Goal: Task Accomplishment & Management: Complete application form

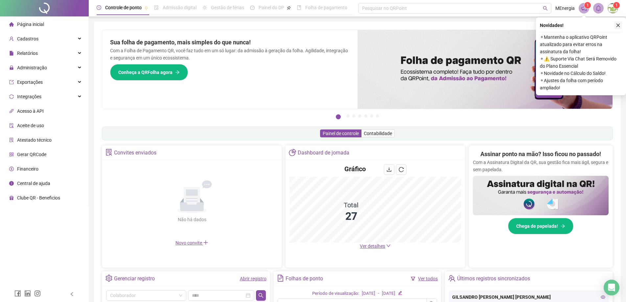
click at [619, 25] on icon "close" at bounding box center [618, 25] width 5 height 5
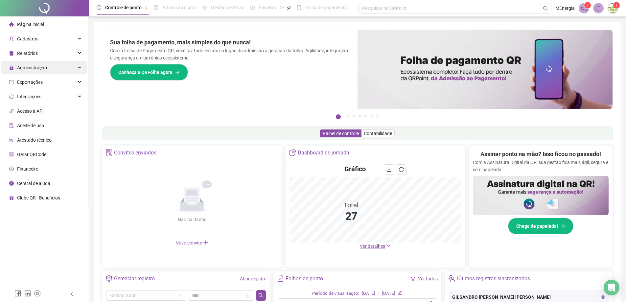
click at [31, 69] on span "Administração" at bounding box center [32, 67] width 30 height 5
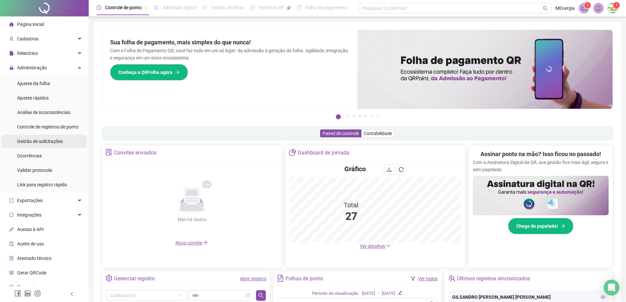
click at [36, 142] on span "Gestão de solicitações" at bounding box center [40, 141] width 46 height 5
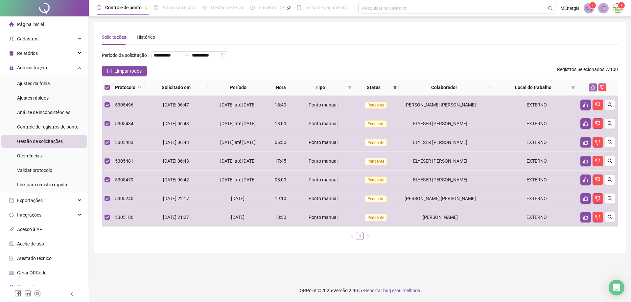
click at [594, 91] on button "button" at bounding box center [593, 88] width 8 height 8
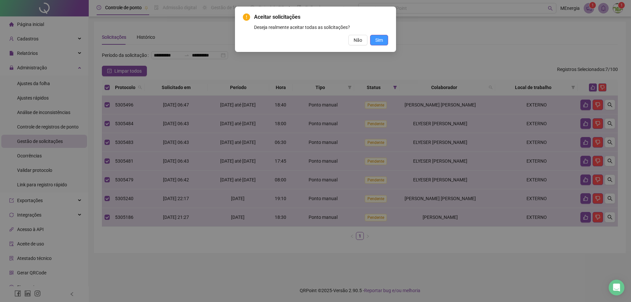
click at [385, 42] on button "Sim" at bounding box center [379, 40] width 18 height 11
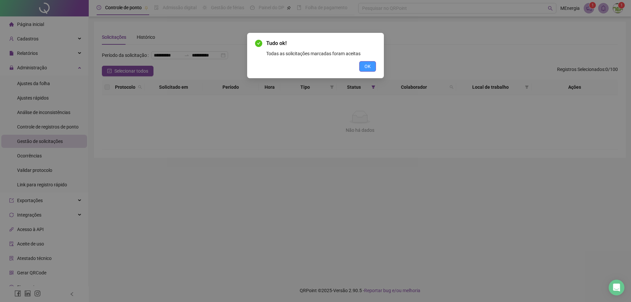
click at [366, 66] on span "OK" at bounding box center [368, 66] width 6 height 7
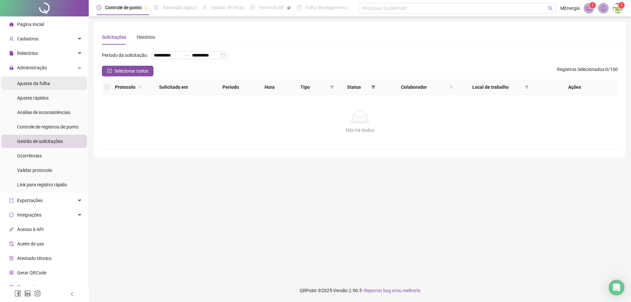
click at [42, 83] on span "Ajustes da folha" at bounding box center [33, 83] width 33 height 5
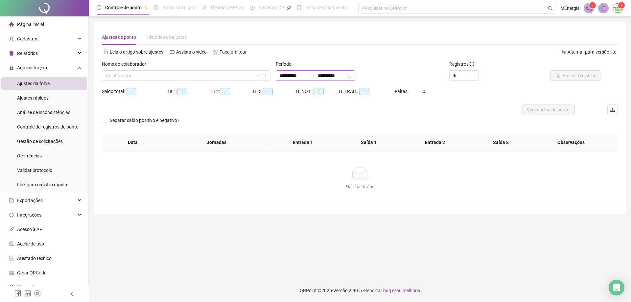
click at [278, 75] on div "**********" at bounding box center [316, 75] width 80 height 11
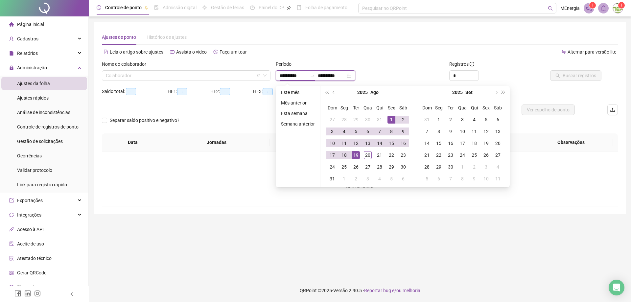
type input "**********"
click at [333, 92] on span "prev-year" at bounding box center [334, 92] width 3 height 3
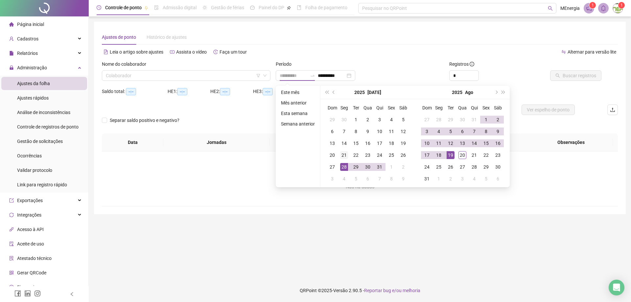
type input "**********"
click at [344, 158] on div "21" at bounding box center [344, 155] width 8 height 8
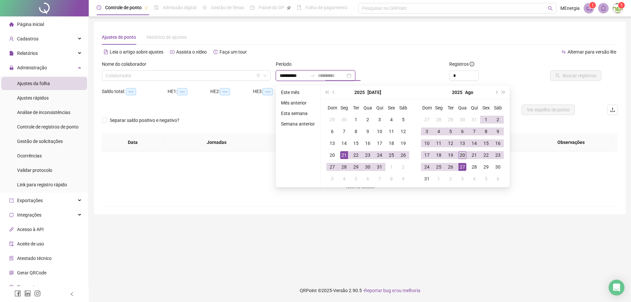
type input "**********"
click at [461, 155] on div "20" at bounding box center [463, 155] width 8 height 8
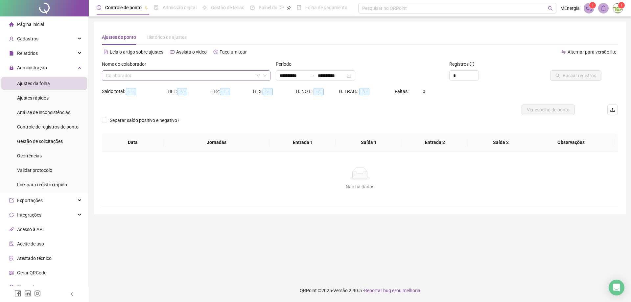
click at [268, 77] on div "Colaborador" at bounding box center [186, 75] width 169 height 11
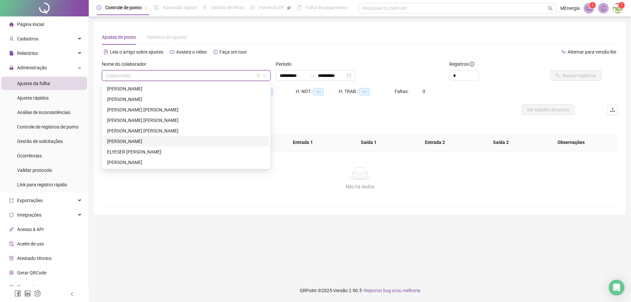
click at [144, 138] on div "[PERSON_NAME]" at bounding box center [186, 141] width 158 height 7
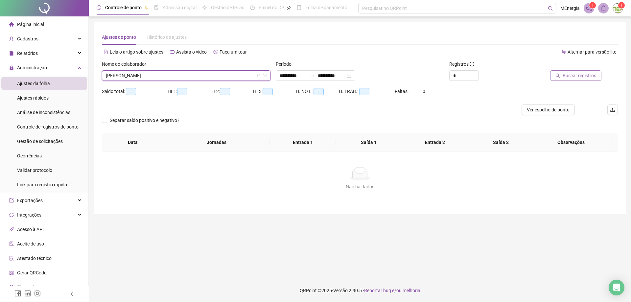
click at [573, 79] on span "Buscar registros" at bounding box center [580, 75] width 34 height 7
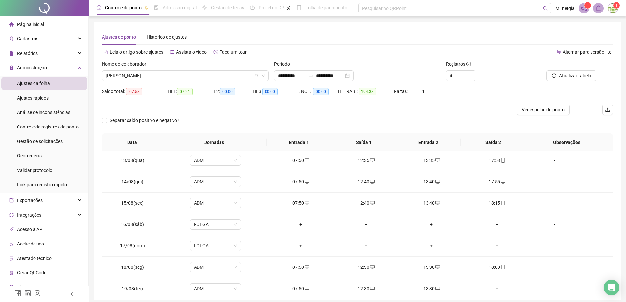
scroll to position [522, 0]
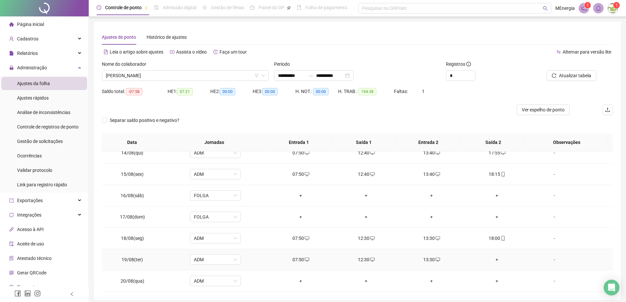
click at [493, 261] on div "+" at bounding box center [497, 259] width 55 height 7
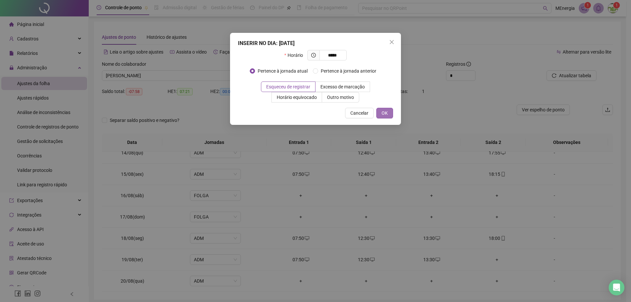
type input "*****"
click at [386, 113] on span "OK" at bounding box center [385, 113] width 6 height 7
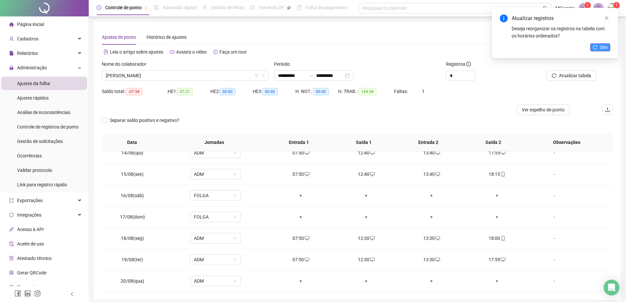
click at [602, 47] on span "Sim" at bounding box center [604, 47] width 8 height 7
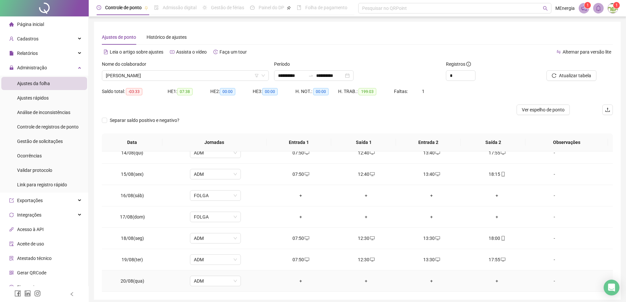
click at [301, 281] on div "+" at bounding box center [301, 281] width 55 height 7
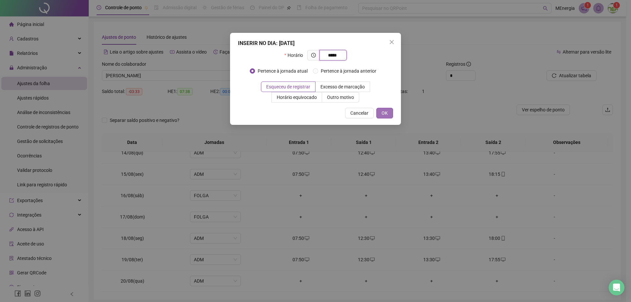
type input "*****"
click at [383, 116] on span "OK" at bounding box center [385, 113] width 6 height 7
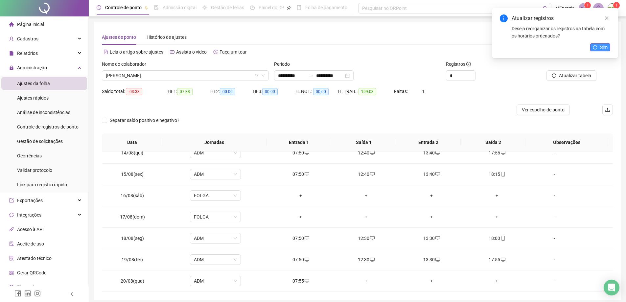
click at [597, 49] on icon "reload" at bounding box center [595, 47] width 5 height 5
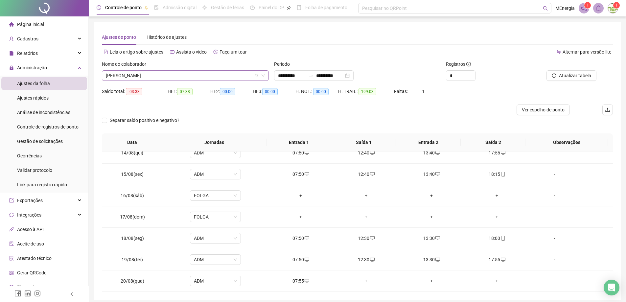
click at [265, 74] on icon "down" at bounding box center [263, 76] width 4 height 4
click at [270, 74] on div "Nome do colaborador [PERSON_NAME]" at bounding box center [185, 74] width 172 height 26
click at [265, 75] on icon "down" at bounding box center [263, 76] width 4 height 4
click at [266, 76] on div "[PERSON_NAME]" at bounding box center [185, 75] width 167 height 11
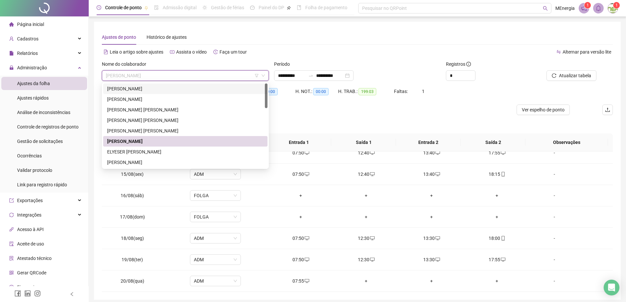
click at [162, 89] on div "[PERSON_NAME]" at bounding box center [185, 88] width 157 height 7
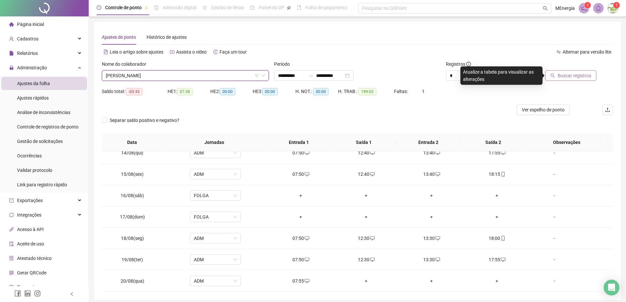
click at [551, 78] on button "Buscar registros" at bounding box center [571, 75] width 51 height 11
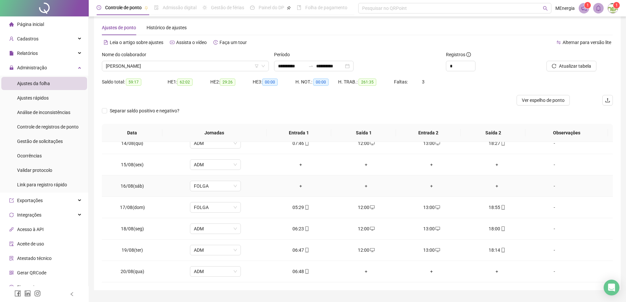
scroll to position [26, 0]
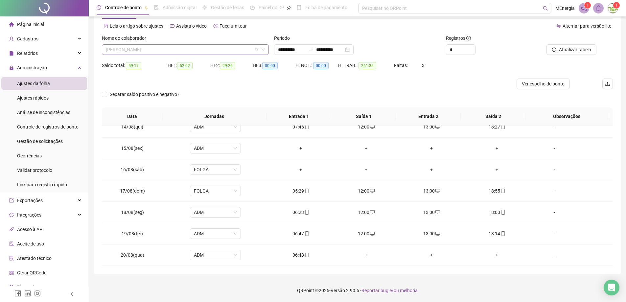
click at [268, 46] on div "[PERSON_NAME]" at bounding box center [185, 49] width 167 height 11
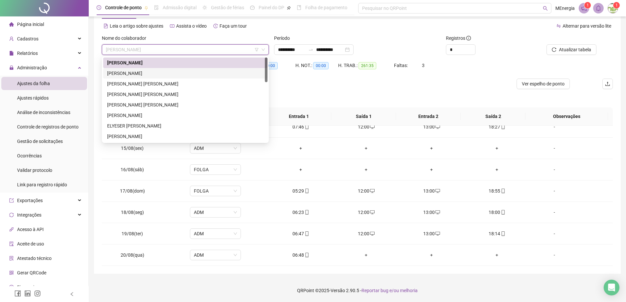
click at [162, 72] on div "[PERSON_NAME]" at bounding box center [185, 73] width 157 height 7
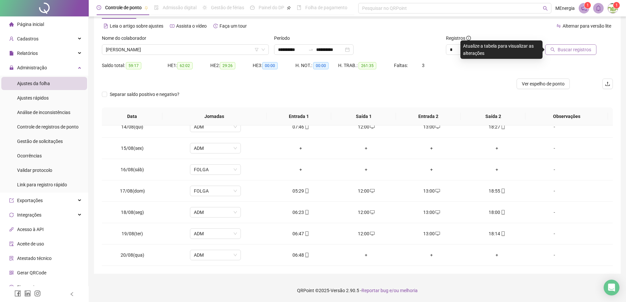
click at [566, 49] on span "Buscar registros" at bounding box center [575, 49] width 34 height 7
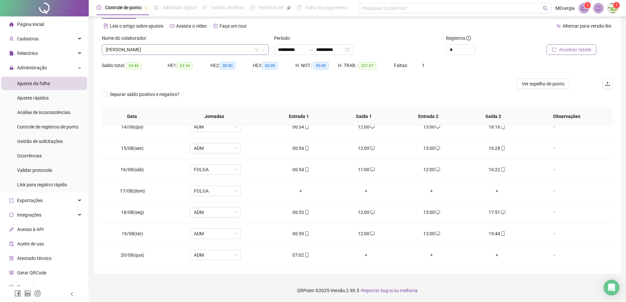
click at [266, 48] on div "[PERSON_NAME]" at bounding box center [185, 49] width 167 height 11
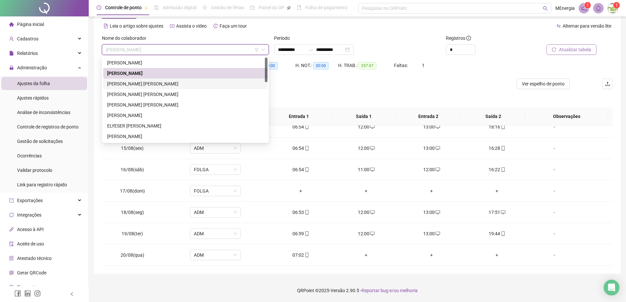
click at [164, 84] on div "[PERSON_NAME] [PERSON_NAME]" at bounding box center [185, 83] width 157 height 7
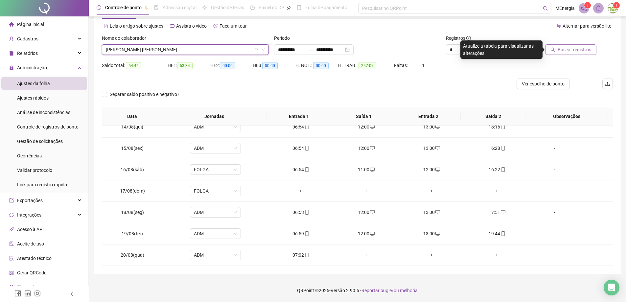
click at [555, 50] on icon "search" at bounding box center [553, 50] width 4 height 4
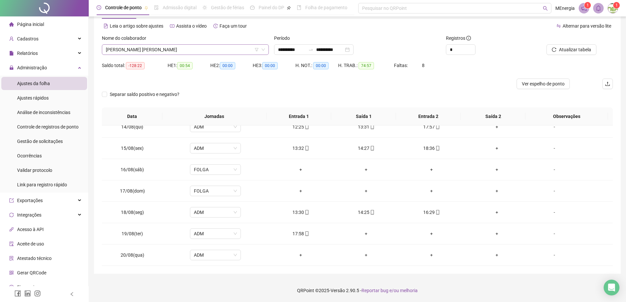
click at [266, 49] on div "[PERSON_NAME] [PERSON_NAME]" at bounding box center [185, 49] width 167 height 11
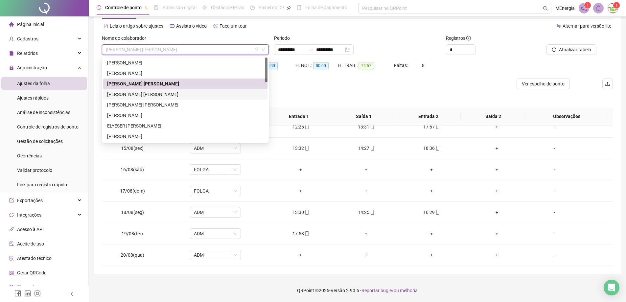
click at [162, 95] on div "[PERSON_NAME] [PERSON_NAME]" at bounding box center [185, 94] width 157 height 7
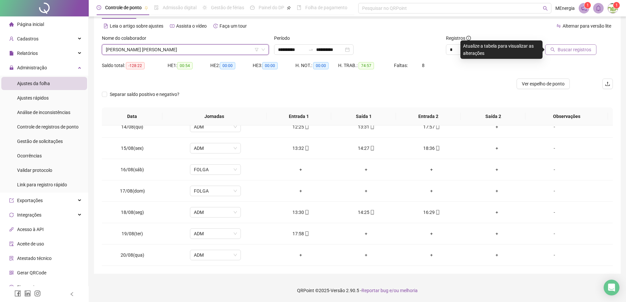
click at [578, 51] on span "Buscar registros" at bounding box center [575, 49] width 34 height 7
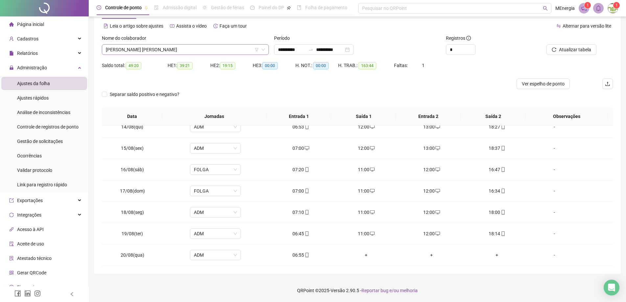
click at [267, 49] on div "[PERSON_NAME] [PERSON_NAME]" at bounding box center [185, 49] width 167 height 11
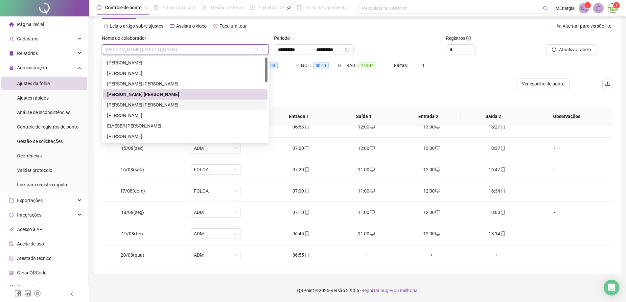
click at [174, 104] on div "[PERSON_NAME] [PERSON_NAME]" at bounding box center [185, 104] width 157 height 7
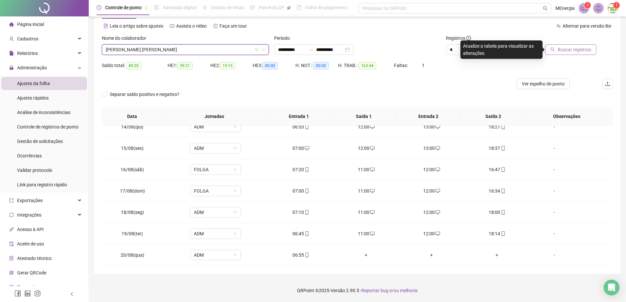
click at [560, 50] on span "Buscar registros" at bounding box center [575, 49] width 34 height 7
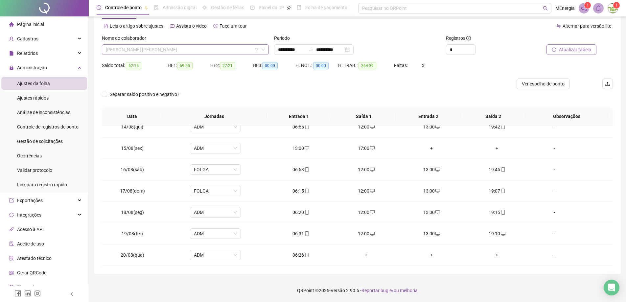
click at [266, 48] on div "[PERSON_NAME] [PERSON_NAME]" at bounding box center [185, 49] width 167 height 11
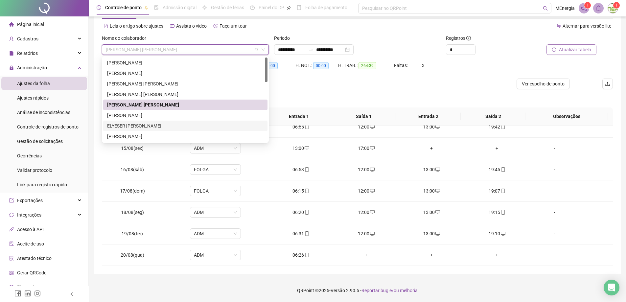
click at [156, 124] on div "ELYESER [PERSON_NAME]" at bounding box center [185, 125] width 157 height 7
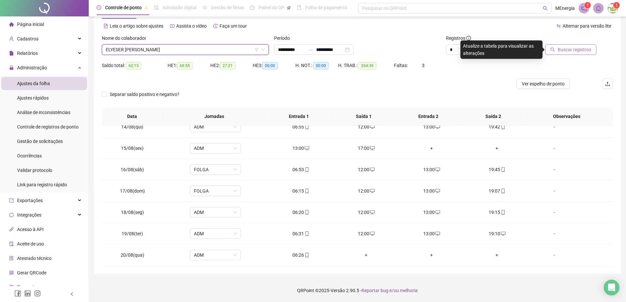
click at [555, 49] on icon "search" at bounding box center [553, 50] width 4 height 4
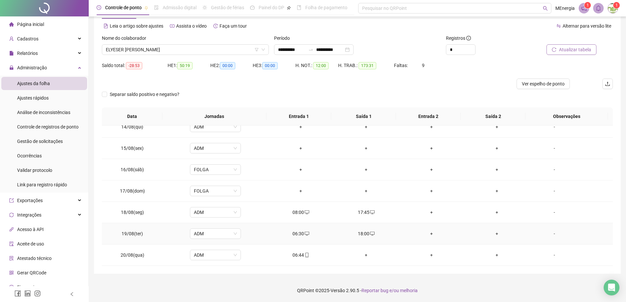
click at [430, 234] on div "+" at bounding box center [431, 233] width 55 height 7
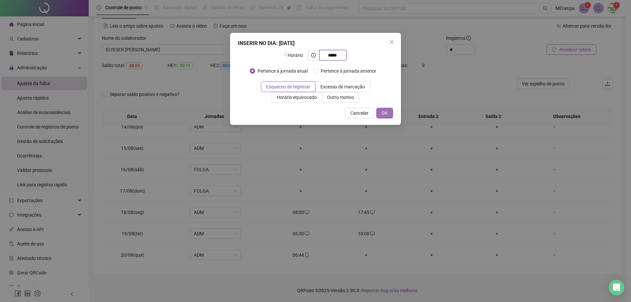
type input "*****"
click at [389, 114] on button "OK" at bounding box center [385, 113] width 17 height 11
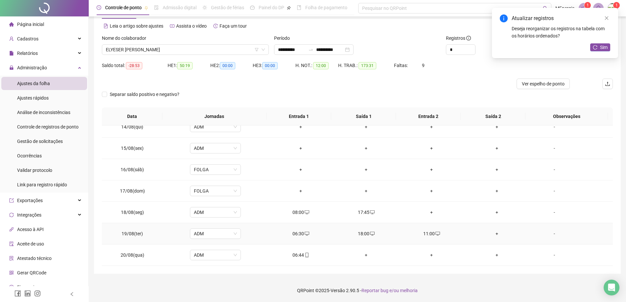
click at [494, 234] on div "+" at bounding box center [497, 233] width 55 height 7
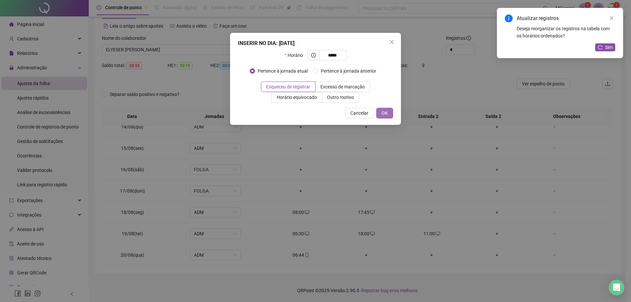
type input "*****"
click at [385, 118] on button "OK" at bounding box center [385, 113] width 17 height 11
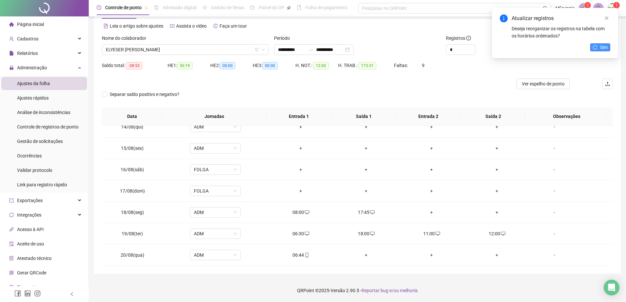
click at [597, 48] on icon "reload" at bounding box center [595, 47] width 5 height 5
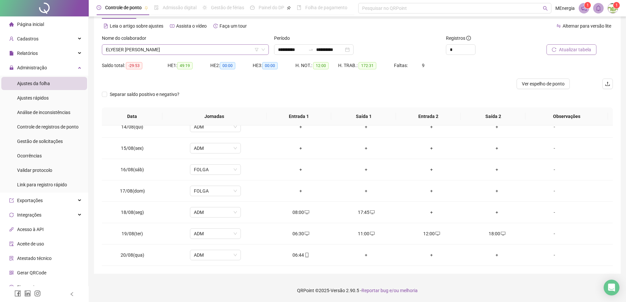
click at [268, 48] on div "ELYESER [PERSON_NAME]" at bounding box center [185, 49] width 167 height 11
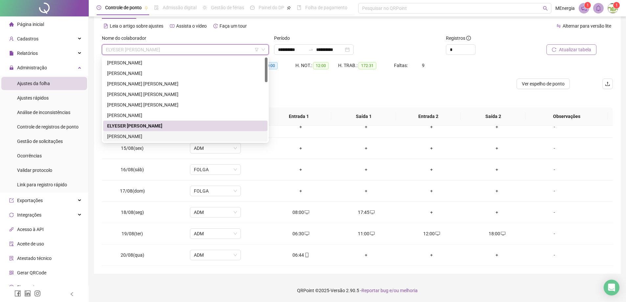
click at [162, 135] on div "[PERSON_NAME]" at bounding box center [185, 136] width 157 height 7
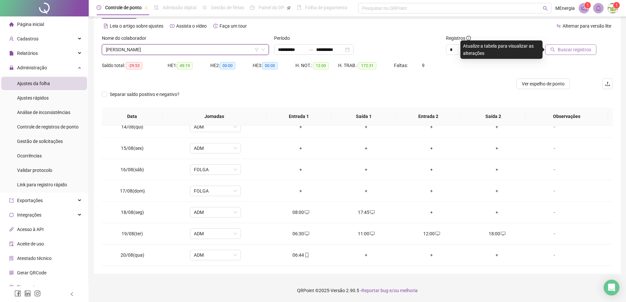
click at [562, 53] on span "Buscar registros" at bounding box center [575, 49] width 34 height 7
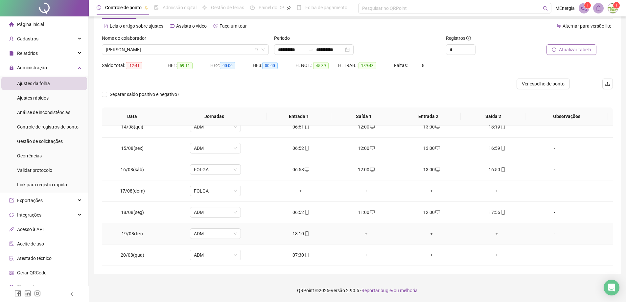
click at [362, 234] on div "+" at bounding box center [366, 233] width 55 height 7
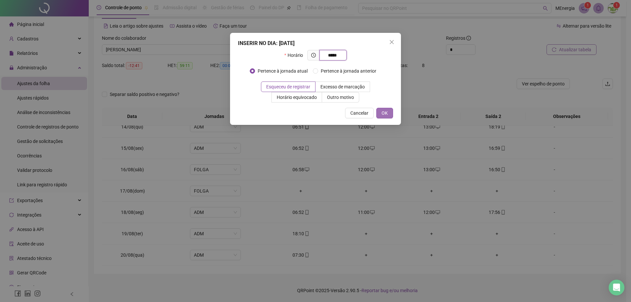
type input "*****"
click at [387, 116] on span "OK" at bounding box center [385, 113] width 6 height 7
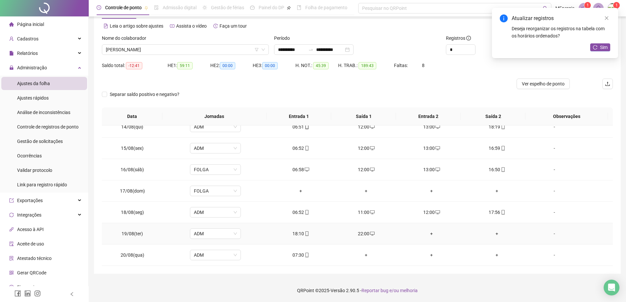
click at [429, 234] on div "+" at bounding box center [431, 233] width 55 height 7
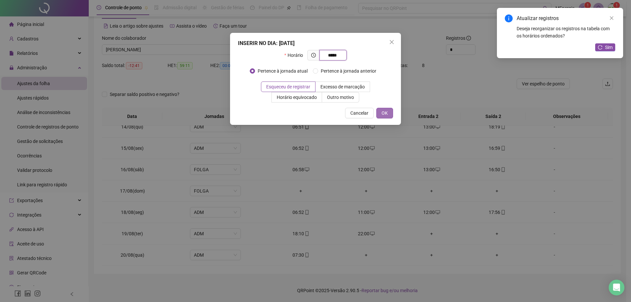
type input "*****"
click at [385, 114] on span "OK" at bounding box center [385, 113] width 6 height 7
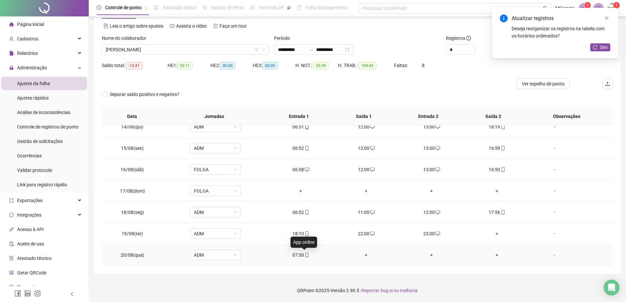
click at [304, 255] on span "mobile" at bounding box center [306, 255] width 5 height 5
type input "**********"
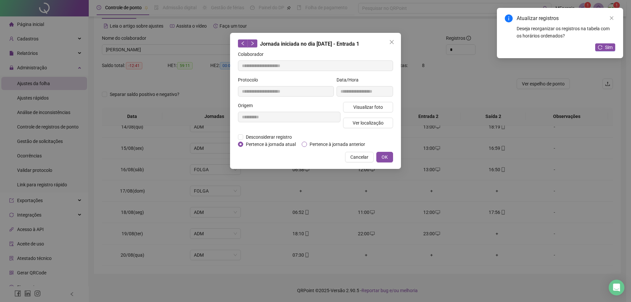
click at [324, 144] on span "Pertence à jornada anterior" at bounding box center [337, 144] width 61 height 7
click at [390, 157] on button "OK" at bounding box center [385, 157] width 17 height 11
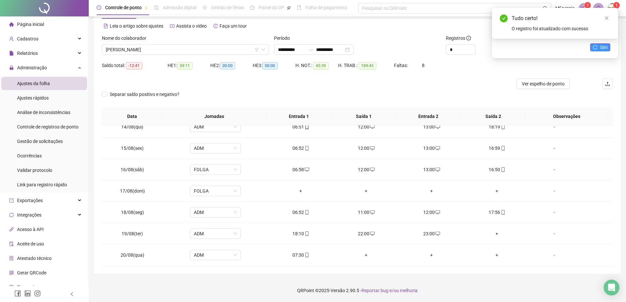
click at [607, 49] on span "Sim" at bounding box center [604, 47] width 8 height 7
click at [267, 48] on div "[PERSON_NAME]" at bounding box center [185, 49] width 167 height 11
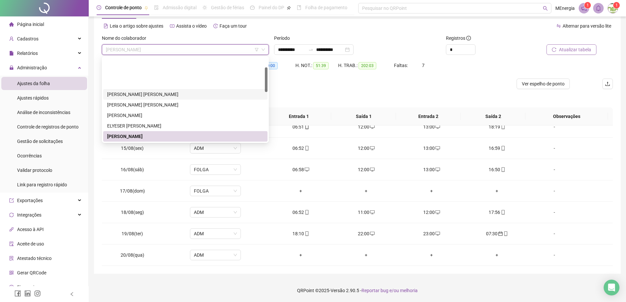
scroll to position [33, 0]
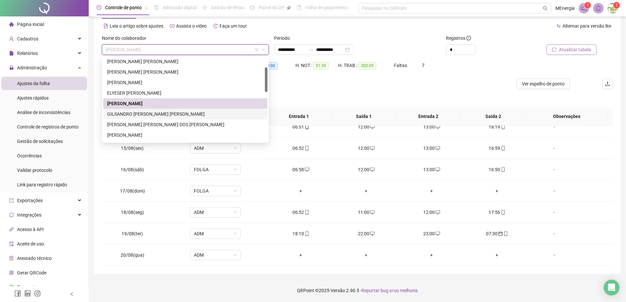
click at [167, 115] on div "GILSANDRO [PERSON_NAME] [PERSON_NAME]" at bounding box center [185, 113] width 157 height 7
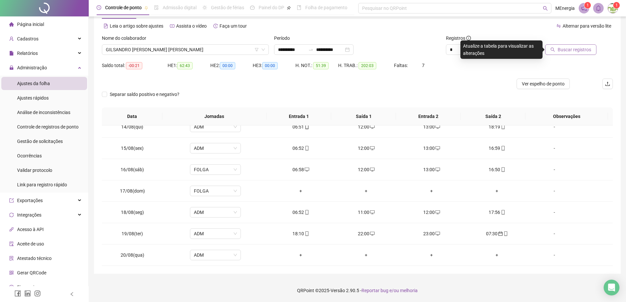
click at [562, 49] on span "Buscar registros" at bounding box center [575, 49] width 34 height 7
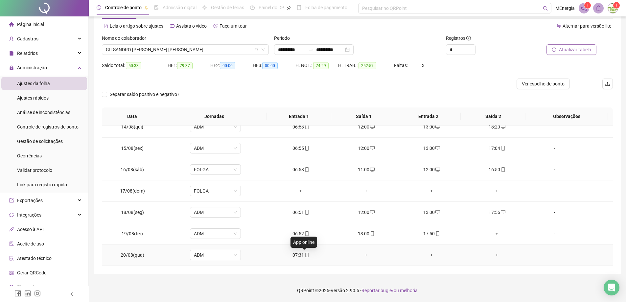
click at [305, 255] on icon "mobile" at bounding box center [307, 255] width 5 height 5
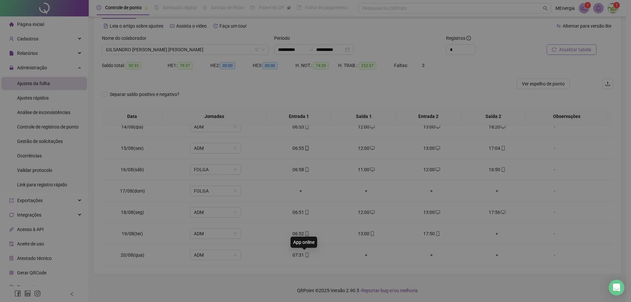
type input "**********"
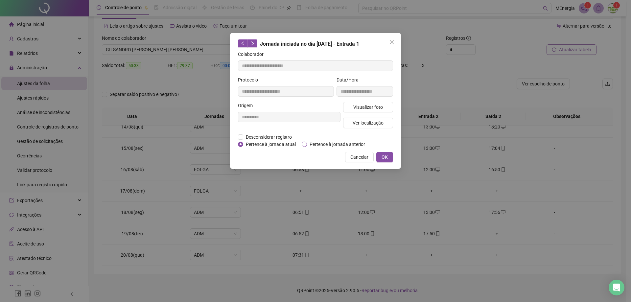
click at [316, 144] on span "Pertence à jornada anterior" at bounding box center [337, 144] width 61 height 7
click at [383, 157] on span "OK" at bounding box center [385, 157] width 6 height 7
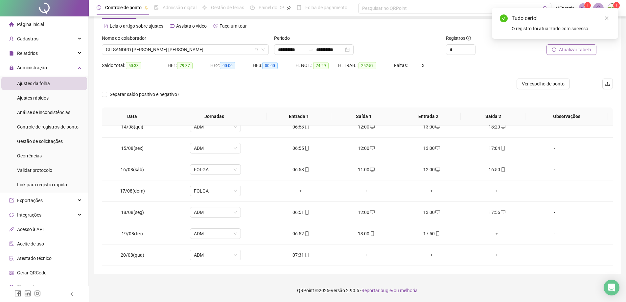
click at [582, 51] on span "Atualizar tabela" at bounding box center [575, 49] width 32 height 7
click at [266, 47] on div "GILSANDRO [PERSON_NAME] [PERSON_NAME]" at bounding box center [185, 49] width 167 height 11
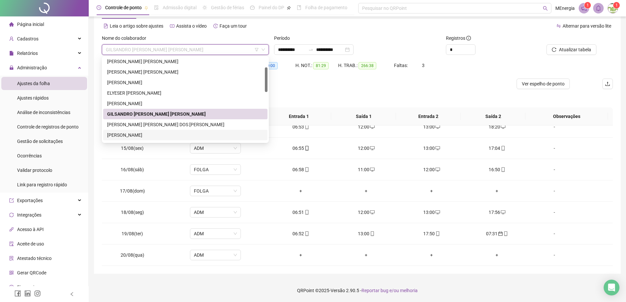
click at [163, 134] on div "[PERSON_NAME]" at bounding box center [185, 135] width 157 height 7
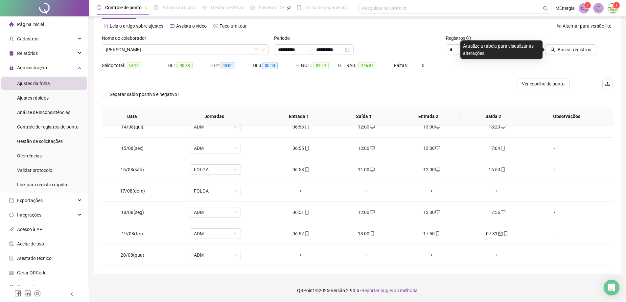
click at [555, 47] on icon "search" at bounding box center [553, 49] width 5 height 5
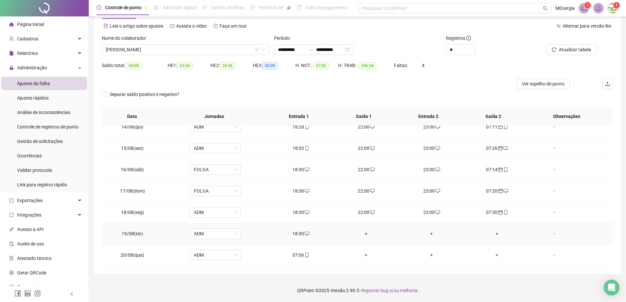
click at [363, 234] on div "+" at bounding box center [366, 233] width 55 height 7
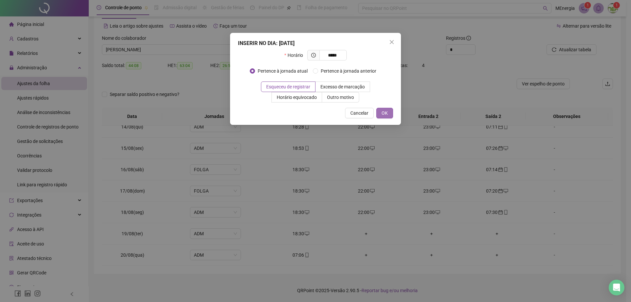
type input "*****"
click at [379, 115] on button "OK" at bounding box center [385, 113] width 17 height 11
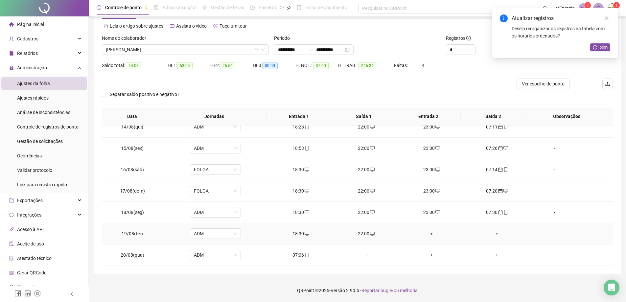
click at [428, 233] on div "+" at bounding box center [431, 233] width 55 height 7
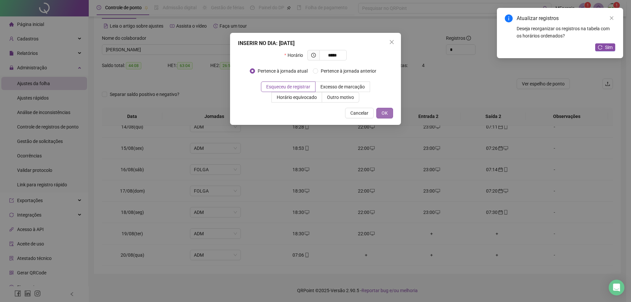
type input "*****"
click at [387, 117] on button "OK" at bounding box center [385, 113] width 17 height 11
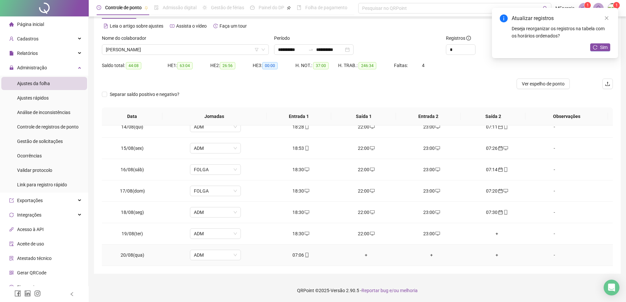
click at [294, 256] on div "07:06" at bounding box center [301, 255] width 55 height 7
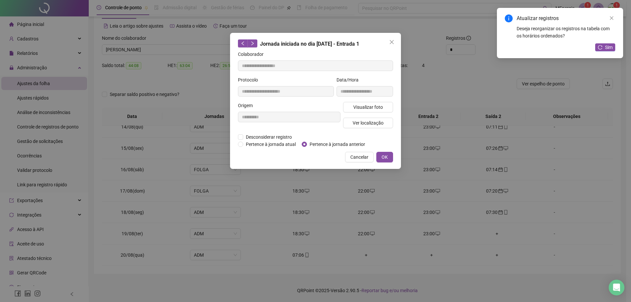
type input "**********"
click at [318, 145] on span "Pertence à jornada anterior" at bounding box center [337, 144] width 61 height 7
click at [385, 156] on span "OK" at bounding box center [385, 157] width 6 height 7
click at [386, 159] on span "OK" at bounding box center [385, 157] width 6 height 7
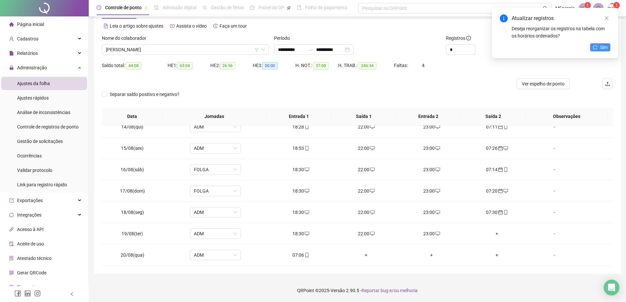
click at [604, 44] on span "Sim" at bounding box center [604, 47] width 8 height 7
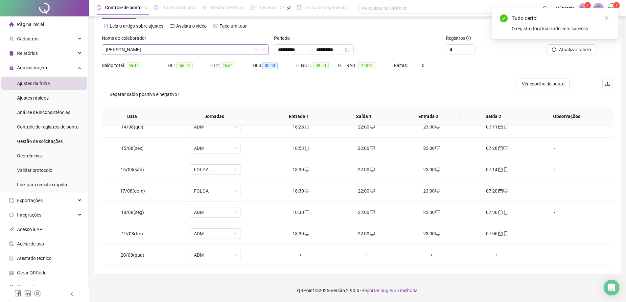
click at [266, 49] on div "[PERSON_NAME]" at bounding box center [185, 49] width 167 height 11
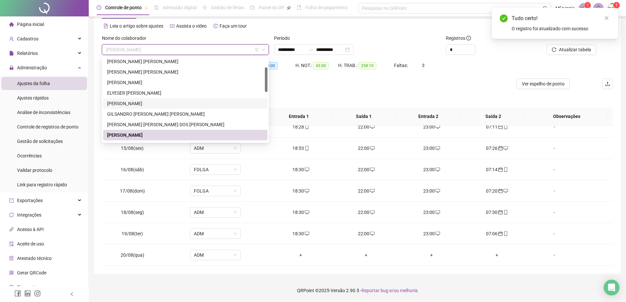
click at [149, 102] on div "[PERSON_NAME]" at bounding box center [185, 103] width 157 height 7
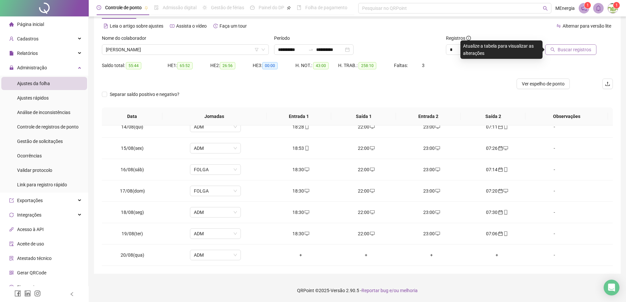
click at [567, 52] on span "Buscar registros" at bounding box center [575, 49] width 34 height 7
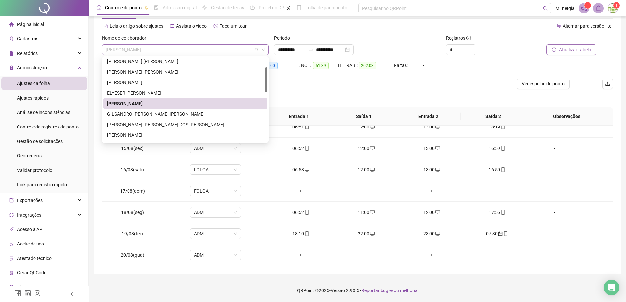
click at [267, 49] on div "[PERSON_NAME]" at bounding box center [185, 49] width 167 height 11
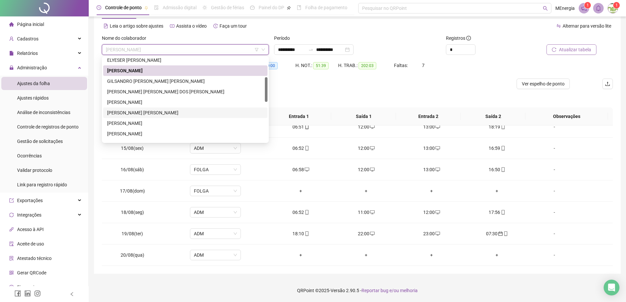
click at [145, 114] on div "[PERSON_NAME] [PERSON_NAME]" at bounding box center [185, 112] width 157 height 7
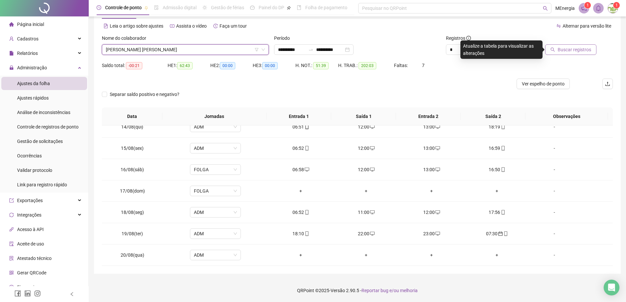
click at [575, 49] on span "Buscar registros" at bounding box center [575, 49] width 34 height 7
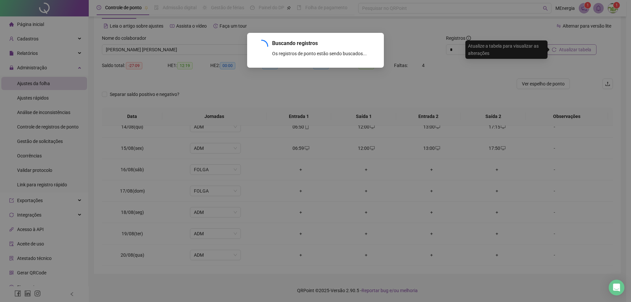
scroll to position [180, 0]
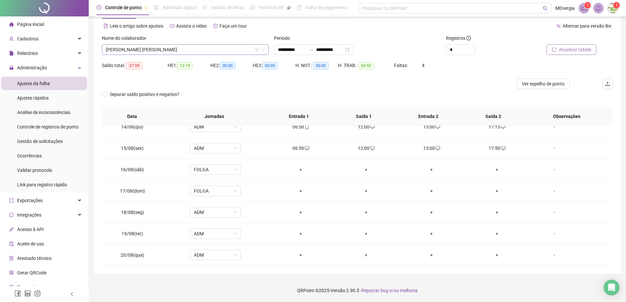
click at [267, 46] on div "[PERSON_NAME] [PERSON_NAME]" at bounding box center [185, 49] width 167 height 11
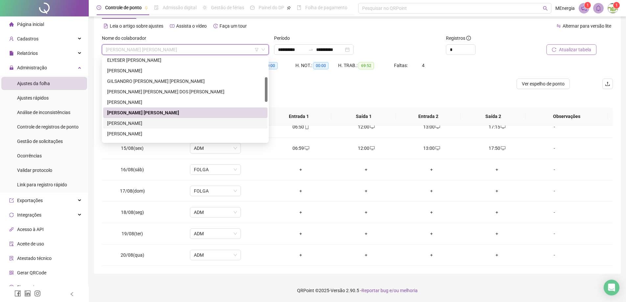
click at [153, 121] on div "[PERSON_NAME]" at bounding box center [185, 123] width 157 height 7
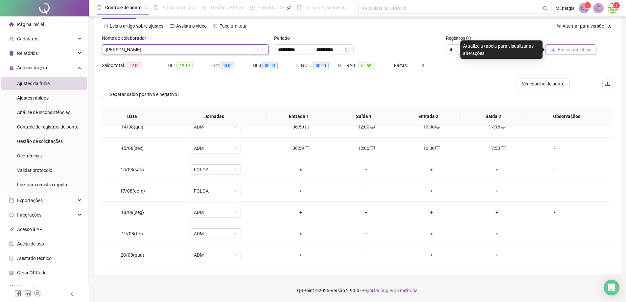
click at [559, 52] on button "Buscar registros" at bounding box center [571, 49] width 51 height 11
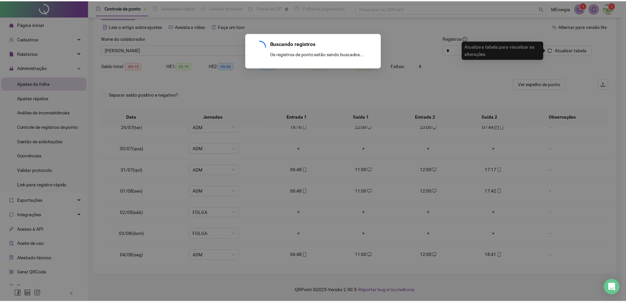
scroll to position [522, 0]
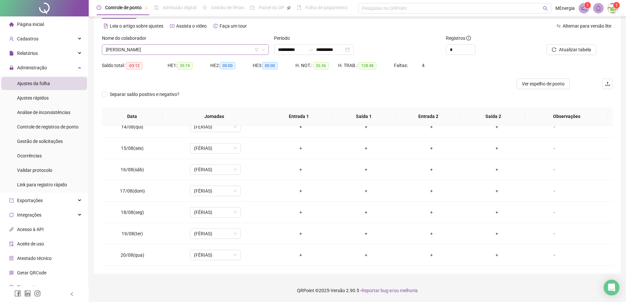
click at [267, 47] on div "[PERSON_NAME]" at bounding box center [185, 49] width 167 height 11
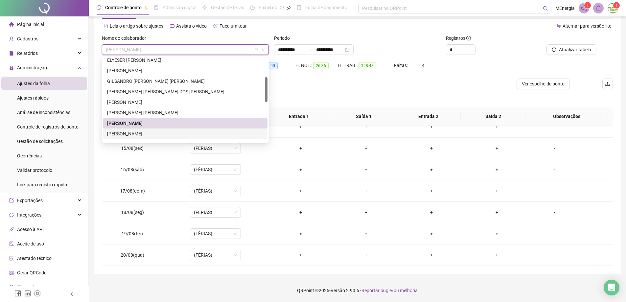
click at [156, 134] on div "[PERSON_NAME]" at bounding box center [185, 133] width 157 height 7
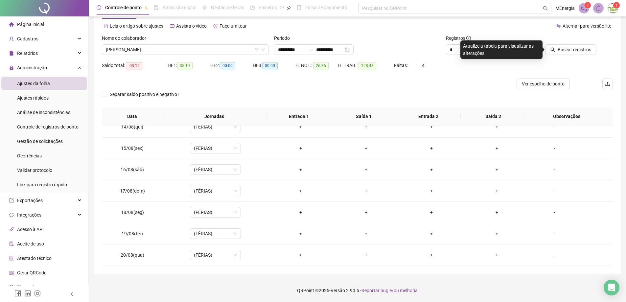
click at [555, 49] on icon "search" at bounding box center [553, 49] width 5 height 5
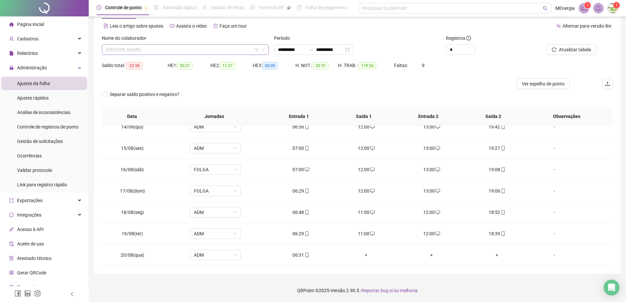
click at [267, 49] on div "[PERSON_NAME]" at bounding box center [185, 49] width 167 height 11
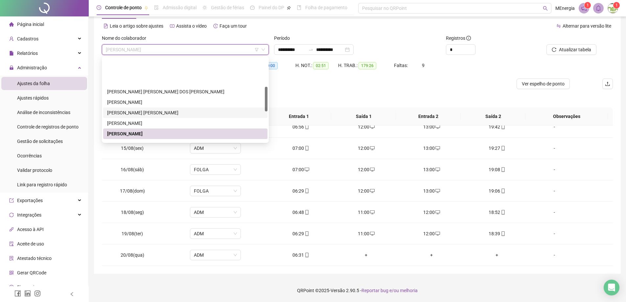
scroll to position [99, 0]
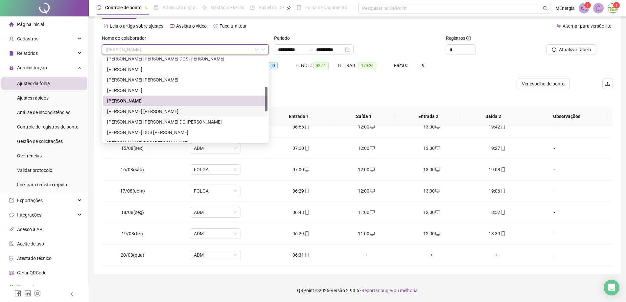
click at [171, 114] on div "[PERSON_NAME] [PERSON_NAME]" at bounding box center [185, 111] width 157 height 7
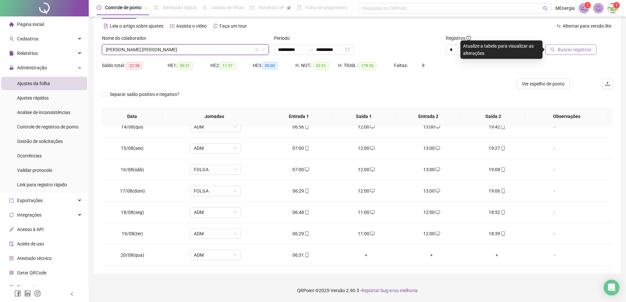
click at [558, 51] on button "Buscar registros" at bounding box center [571, 49] width 51 height 11
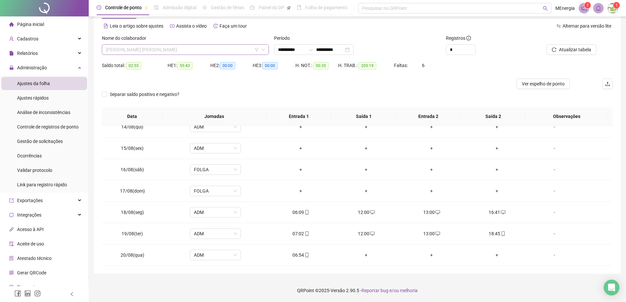
click at [266, 51] on div "[PERSON_NAME] [PERSON_NAME]" at bounding box center [185, 49] width 167 height 11
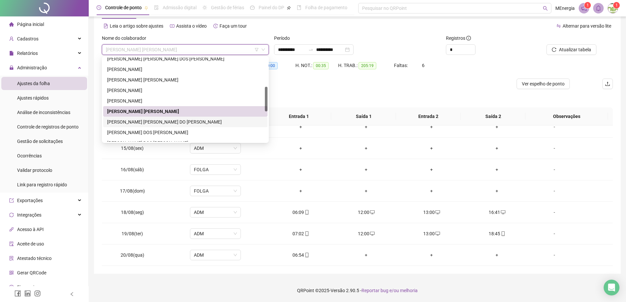
click at [177, 124] on div "[PERSON_NAME] [PERSON_NAME] DO [PERSON_NAME]" at bounding box center [185, 121] width 157 height 7
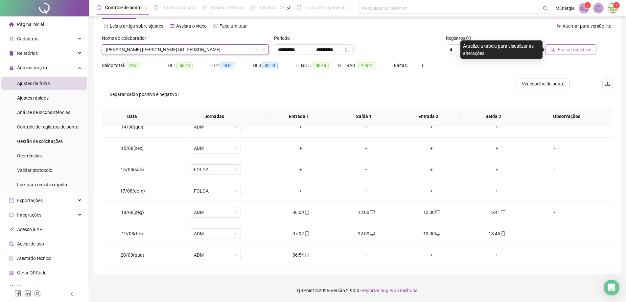
click at [561, 49] on span "Buscar registros" at bounding box center [575, 49] width 34 height 7
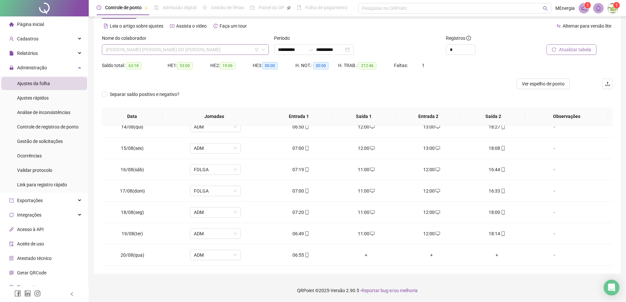
click at [266, 49] on div "[PERSON_NAME] [PERSON_NAME] DO [PERSON_NAME]" at bounding box center [185, 49] width 167 height 11
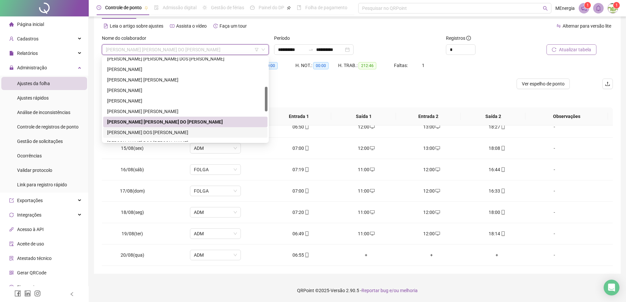
click at [163, 134] on div "[PERSON_NAME] DOS [PERSON_NAME]" at bounding box center [185, 132] width 157 height 7
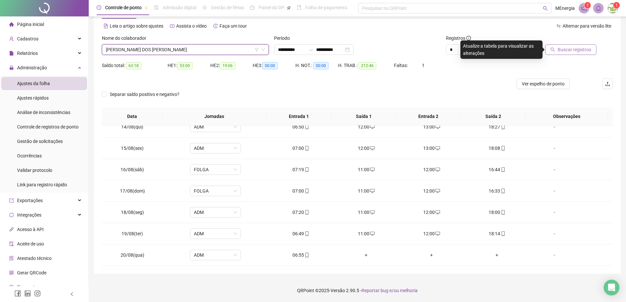
click at [570, 52] on span "Buscar registros" at bounding box center [575, 49] width 34 height 7
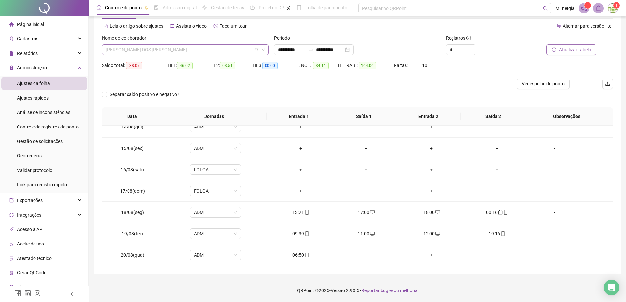
click at [267, 50] on div "[PERSON_NAME] DOS [PERSON_NAME]" at bounding box center [185, 49] width 167 height 11
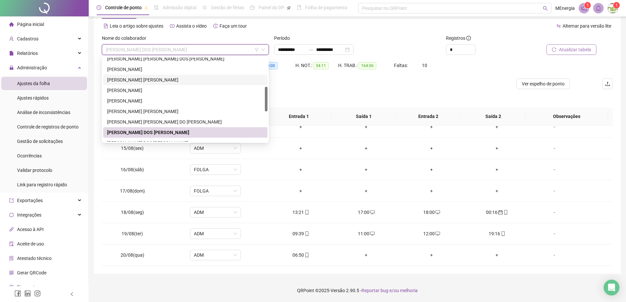
scroll to position [132, 0]
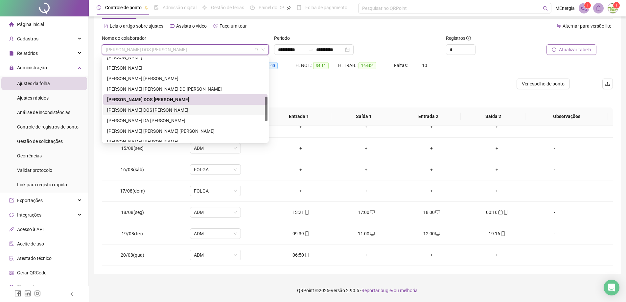
click at [176, 110] on div "[PERSON_NAME] DOS [PERSON_NAME]" at bounding box center [185, 110] width 157 height 7
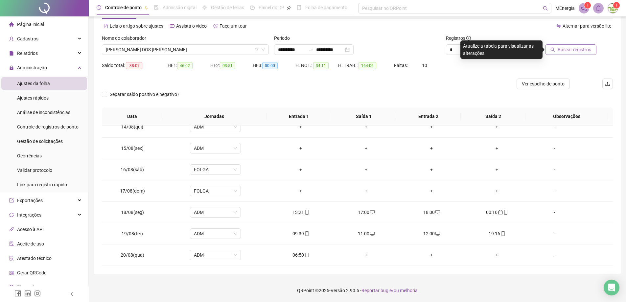
click at [562, 52] on span "Buscar registros" at bounding box center [575, 49] width 34 height 7
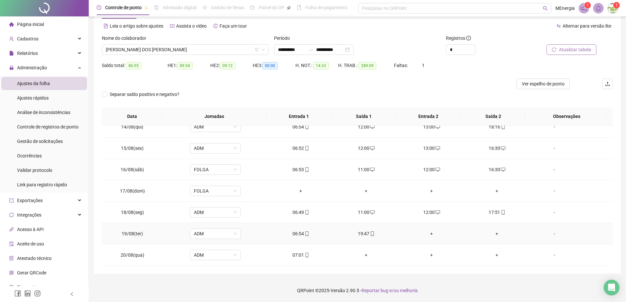
click at [430, 233] on div "+" at bounding box center [431, 233] width 55 height 7
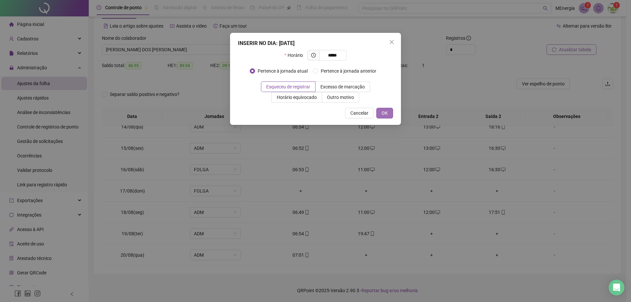
type input "*****"
click at [388, 116] on button "OK" at bounding box center [385, 113] width 17 height 11
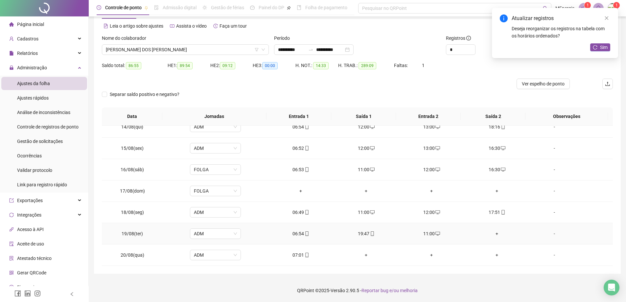
click at [493, 235] on div "+" at bounding box center [497, 233] width 55 height 7
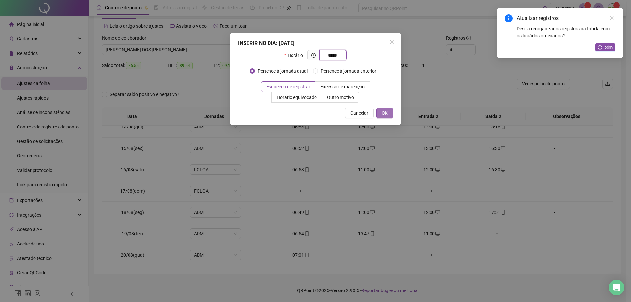
type input "*****"
click at [388, 114] on button "OK" at bounding box center [385, 113] width 17 height 11
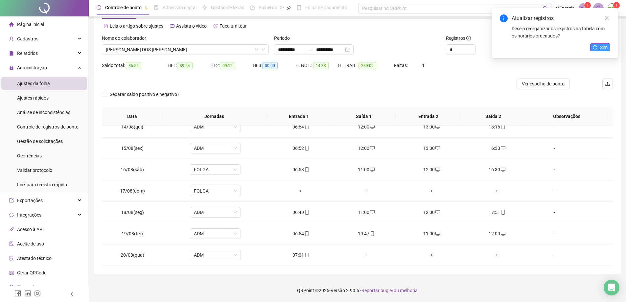
click at [596, 51] on button "Sim" at bounding box center [601, 47] width 20 height 8
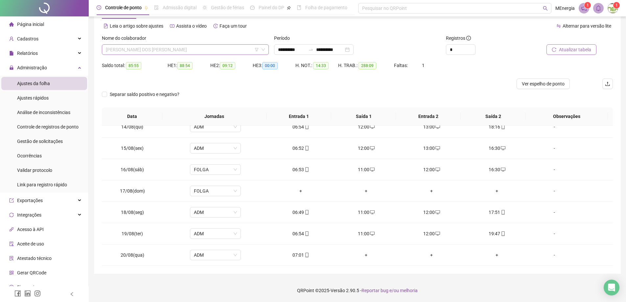
click at [267, 47] on div "[PERSON_NAME] DOS [PERSON_NAME]" at bounding box center [185, 49] width 167 height 11
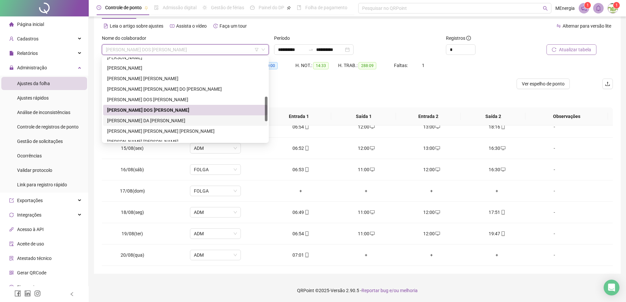
click at [171, 123] on div "[PERSON_NAME] DA [PERSON_NAME]" at bounding box center [185, 120] width 157 height 7
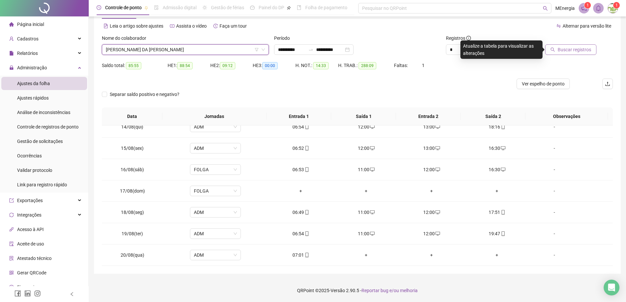
click at [555, 50] on icon "search" at bounding box center [553, 49] width 5 height 5
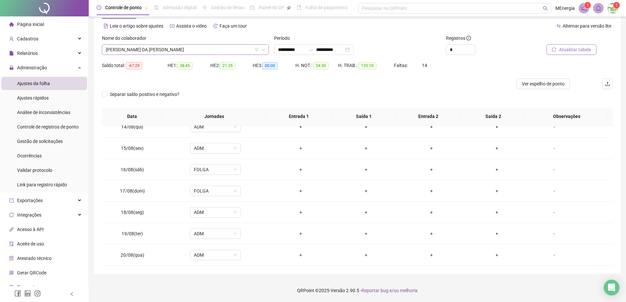
click at [266, 49] on div "[PERSON_NAME] DA [PERSON_NAME]" at bounding box center [185, 49] width 167 height 11
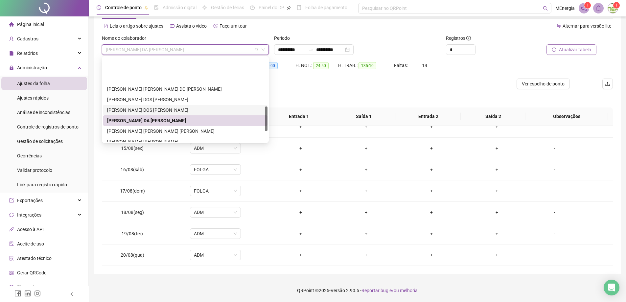
scroll to position [164, 0]
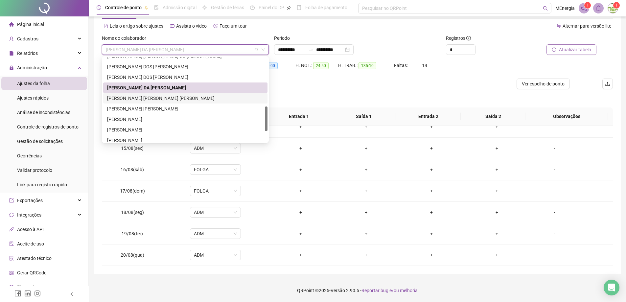
click at [162, 99] on div "[PERSON_NAME] [PERSON_NAME] [PERSON_NAME]" at bounding box center [185, 98] width 157 height 7
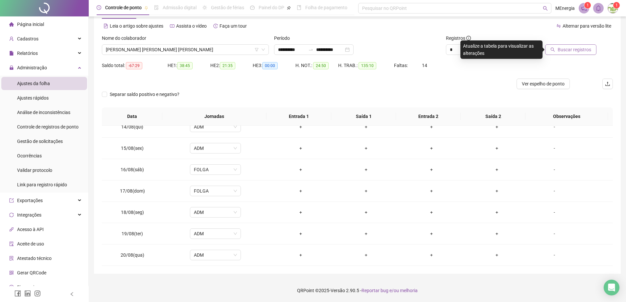
click at [579, 55] on button "Buscar registros" at bounding box center [571, 49] width 51 height 11
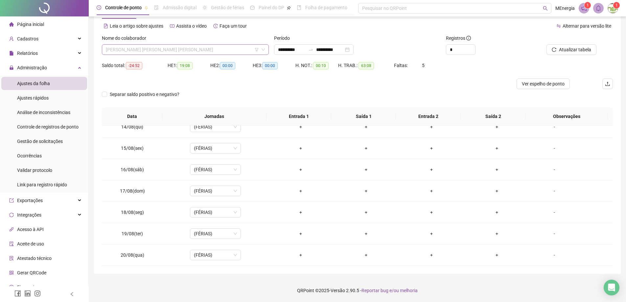
click at [267, 48] on div "[PERSON_NAME] [PERSON_NAME] [PERSON_NAME]" at bounding box center [185, 49] width 167 height 11
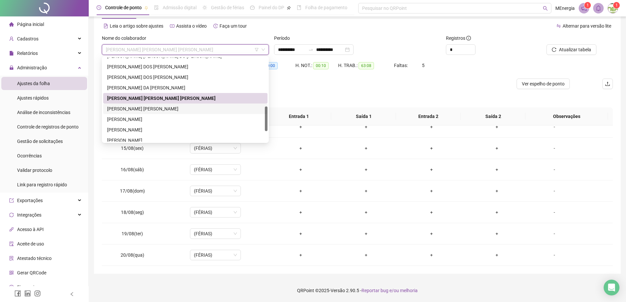
click at [154, 106] on div "[PERSON_NAME] [PERSON_NAME]" at bounding box center [185, 108] width 157 height 7
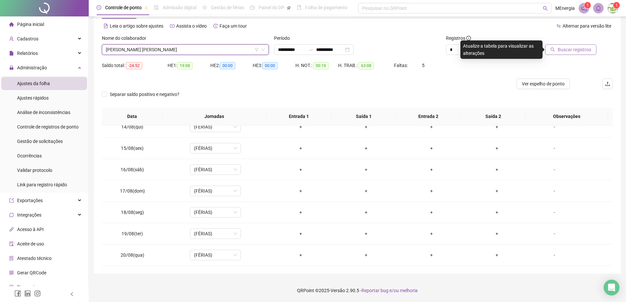
click at [592, 52] on button "Buscar registros" at bounding box center [571, 49] width 51 height 11
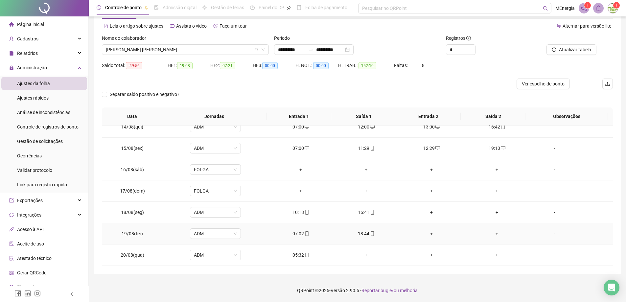
click at [428, 232] on div "+" at bounding box center [431, 233] width 55 height 7
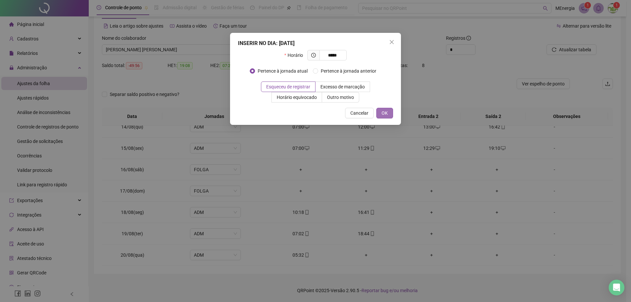
type input "*****"
click at [384, 113] on span "OK" at bounding box center [385, 113] width 6 height 7
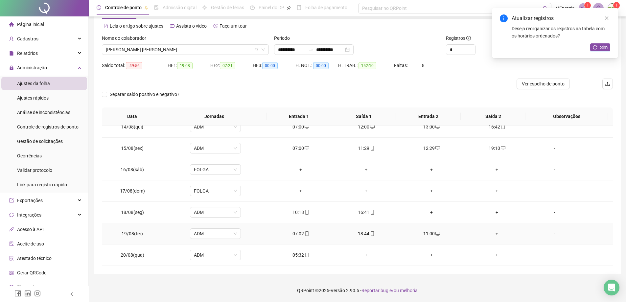
click at [492, 234] on div "+" at bounding box center [497, 233] width 55 height 7
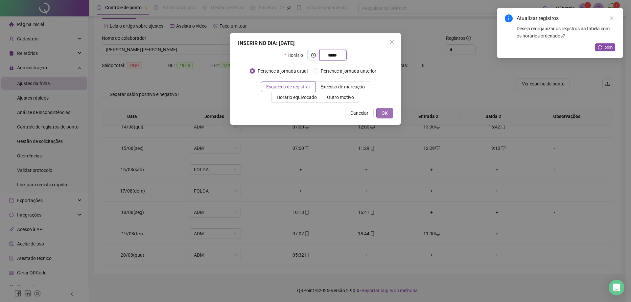
type input "*****"
click at [388, 117] on button "OK" at bounding box center [385, 113] width 17 height 11
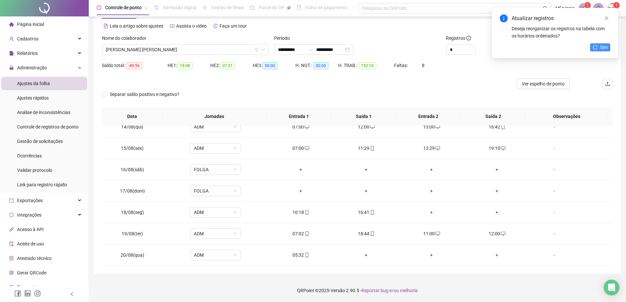
click at [601, 49] on span "Sim" at bounding box center [604, 47] width 8 height 7
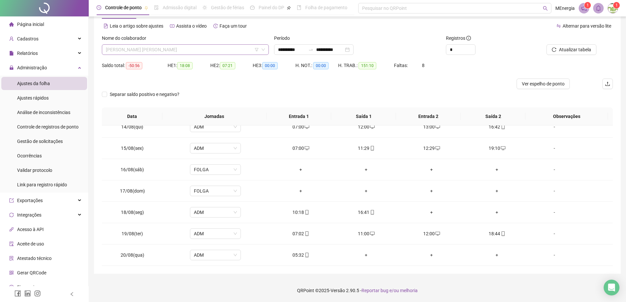
click at [267, 48] on div "[PERSON_NAME] [PERSON_NAME]" at bounding box center [185, 49] width 167 height 11
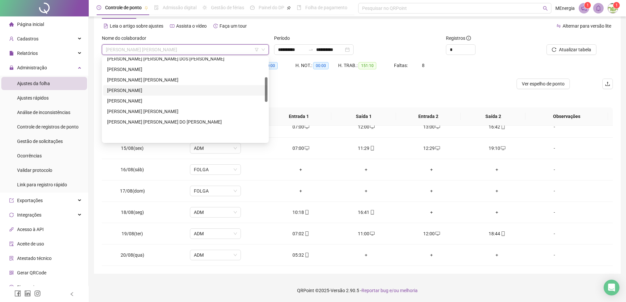
scroll to position [66, 0]
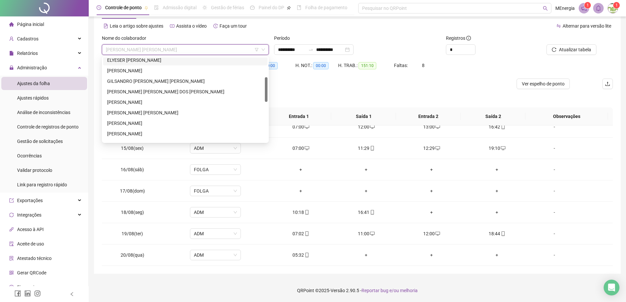
click at [157, 59] on div "ELYESER [PERSON_NAME]" at bounding box center [185, 60] width 157 height 7
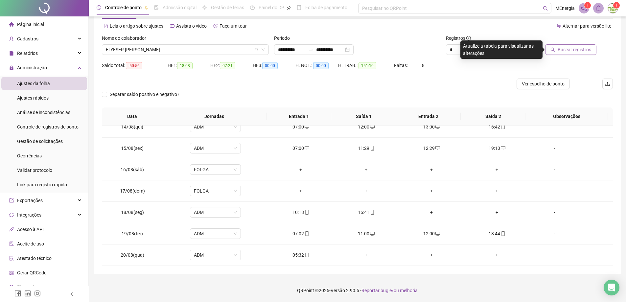
click at [558, 52] on button "Buscar registros" at bounding box center [571, 49] width 51 height 11
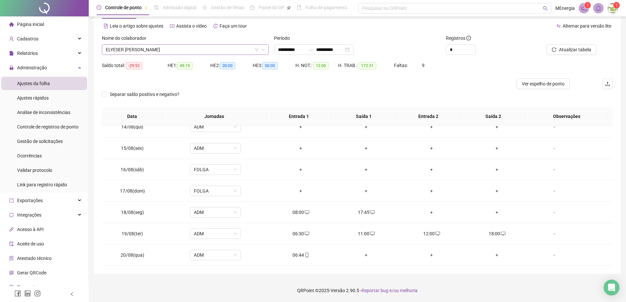
scroll to position [63, 0]
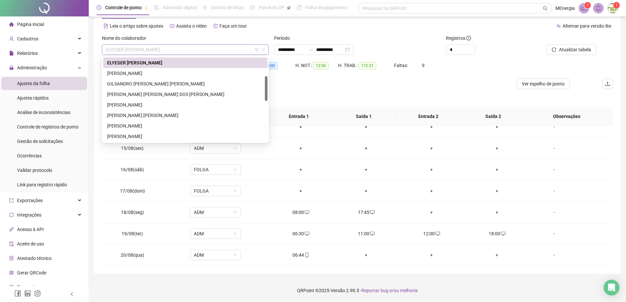
click at [267, 49] on div "ELYESER [PERSON_NAME]" at bounding box center [185, 49] width 167 height 11
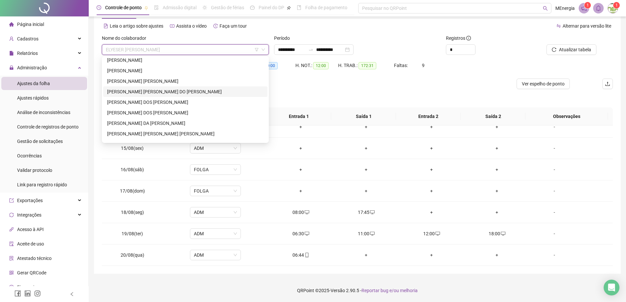
scroll to position [162, 0]
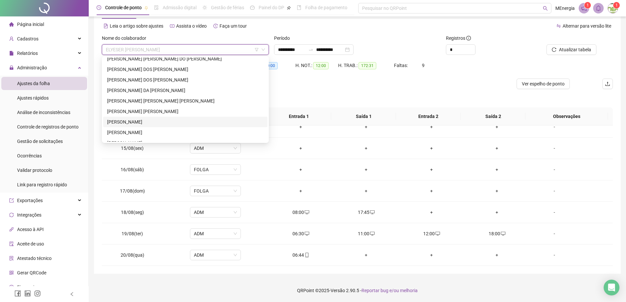
click at [150, 119] on div "[PERSON_NAME]" at bounding box center [185, 121] width 157 height 7
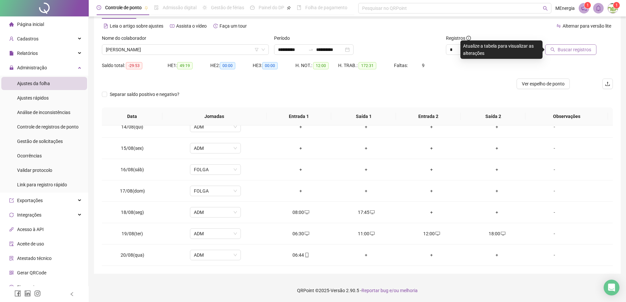
click at [567, 53] on button "Buscar registros" at bounding box center [571, 49] width 51 height 11
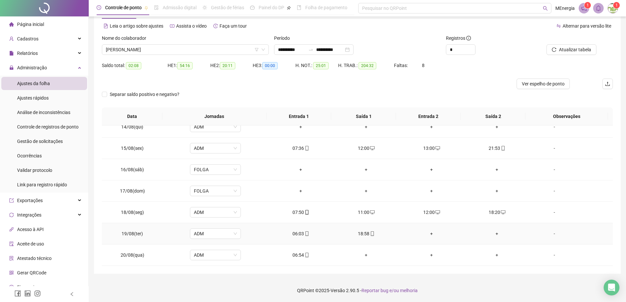
click at [429, 233] on div "+" at bounding box center [431, 233] width 55 height 7
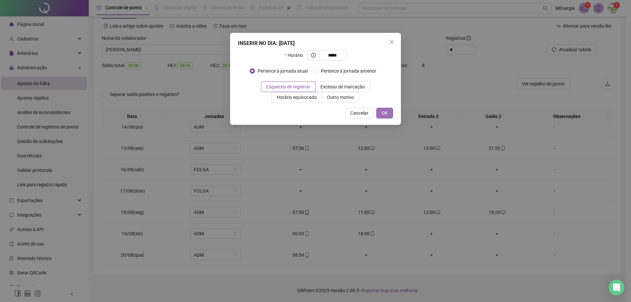
type input "*****"
click at [381, 116] on button "OK" at bounding box center [385, 113] width 17 height 11
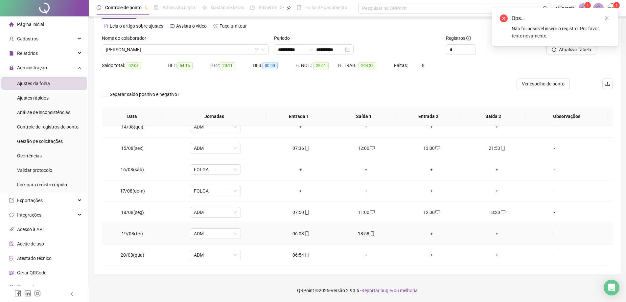
click at [495, 233] on div "+" at bounding box center [497, 233] width 55 height 7
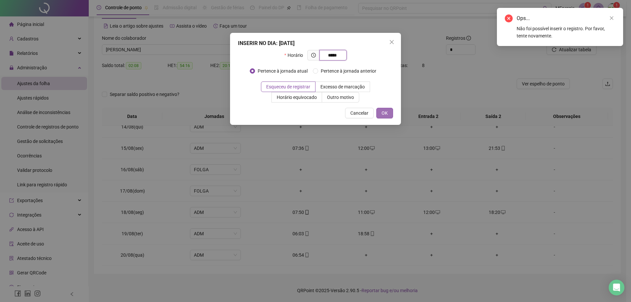
type input "*****"
click at [388, 112] on span "OK" at bounding box center [385, 113] width 6 height 7
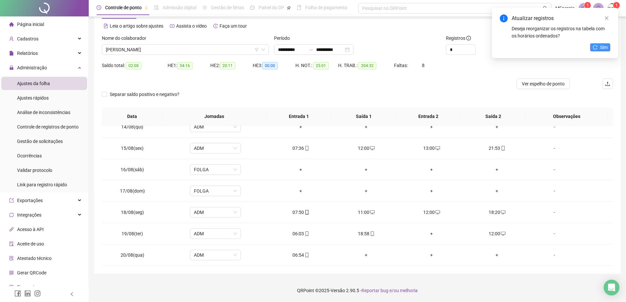
click at [599, 48] on button "Sim" at bounding box center [601, 47] width 20 height 8
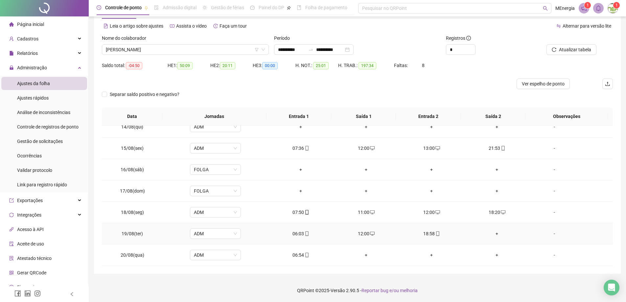
click at [493, 233] on div "+" at bounding box center [497, 233] width 55 height 7
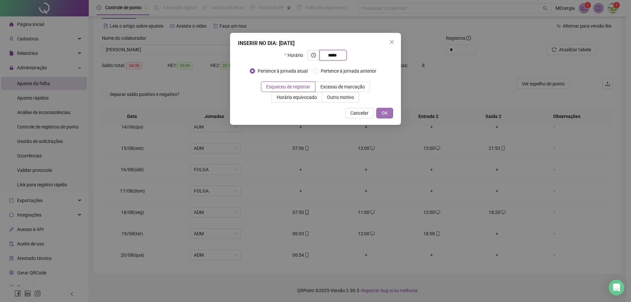
type input "*****"
click at [386, 114] on span "OK" at bounding box center [385, 113] width 6 height 7
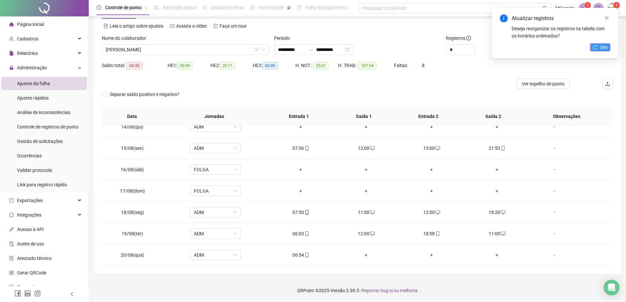
click at [596, 48] on icon "reload" at bounding box center [595, 47] width 5 height 5
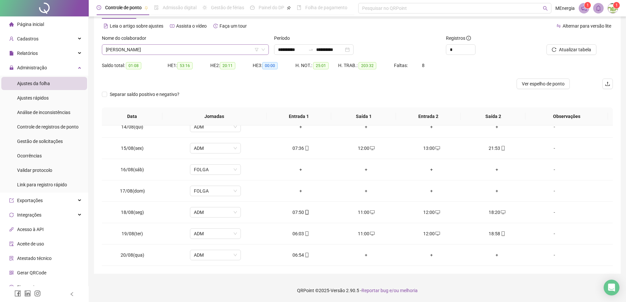
click at [267, 49] on div "[PERSON_NAME]" at bounding box center [185, 49] width 167 height 11
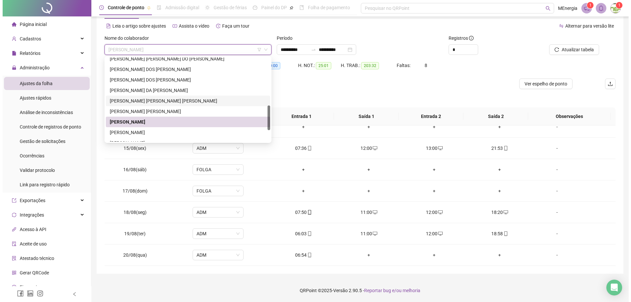
scroll to position [195, 0]
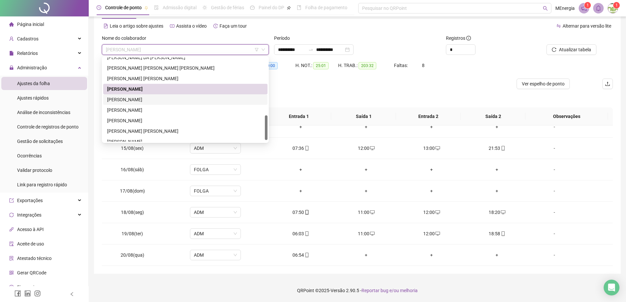
click at [157, 100] on div "[PERSON_NAME]" at bounding box center [185, 99] width 157 height 7
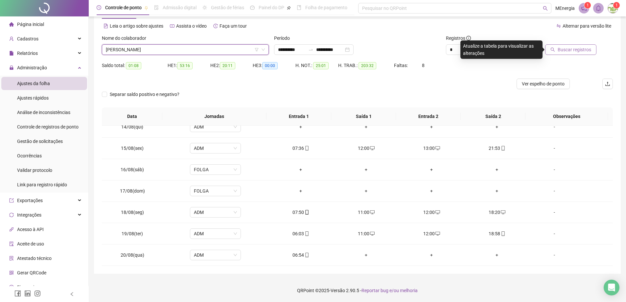
click at [565, 54] on button "Buscar registros" at bounding box center [571, 49] width 51 height 11
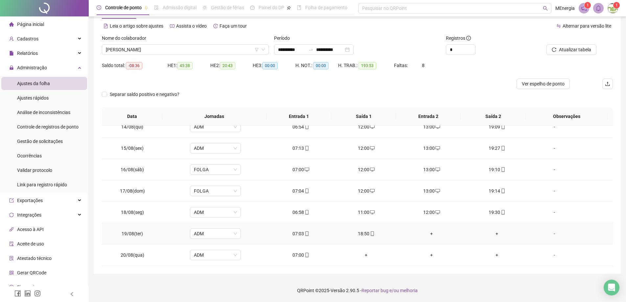
click at [429, 233] on div "+" at bounding box center [431, 233] width 55 height 7
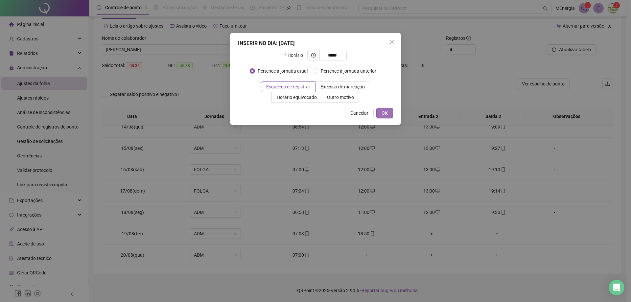
type input "*****"
click at [385, 113] on span "OK" at bounding box center [385, 113] width 6 height 7
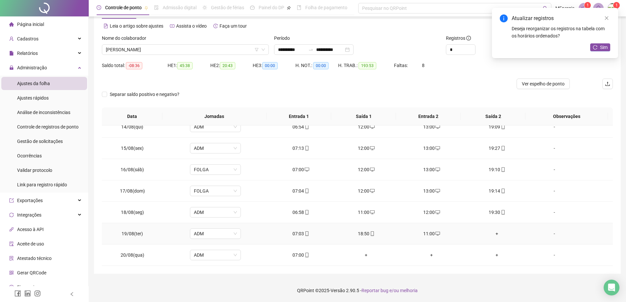
click at [494, 234] on div "+" at bounding box center [497, 233] width 55 height 7
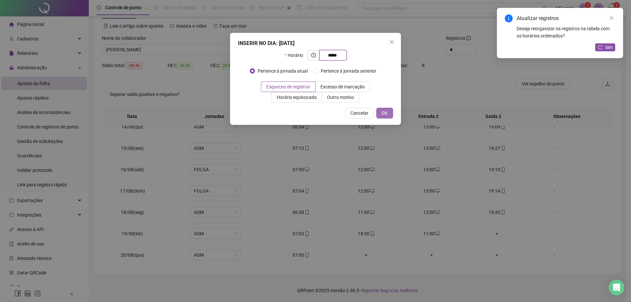
type input "*****"
click at [388, 110] on span "OK" at bounding box center [385, 113] width 6 height 7
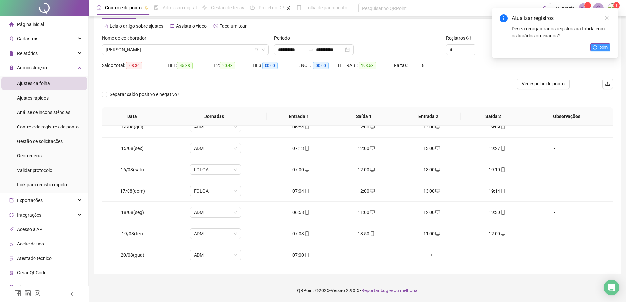
click at [593, 46] on icon "reload" at bounding box center [595, 47] width 5 height 5
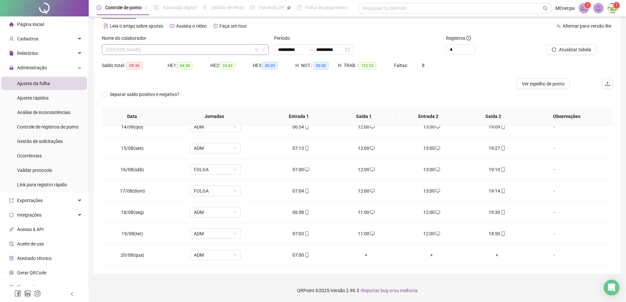
click at [266, 51] on div "[PERSON_NAME]" at bounding box center [185, 49] width 167 height 11
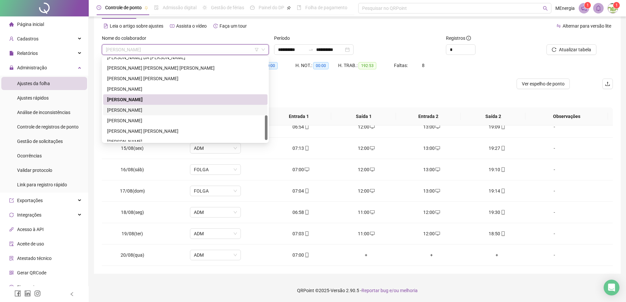
click at [170, 109] on div "[PERSON_NAME]" at bounding box center [185, 110] width 157 height 7
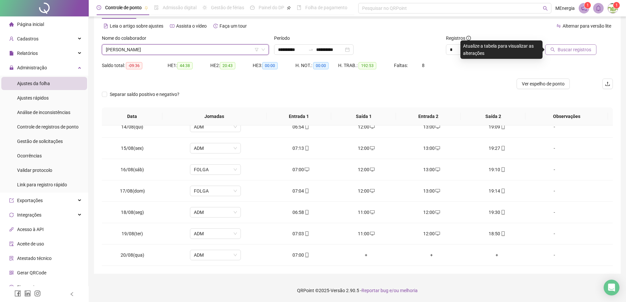
click at [580, 49] on span "Buscar registros" at bounding box center [575, 49] width 34 height 7
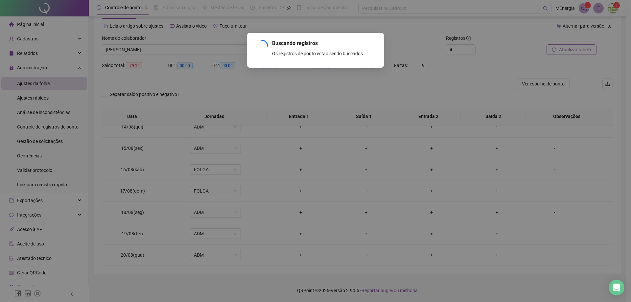
scroll to position [137, 0]
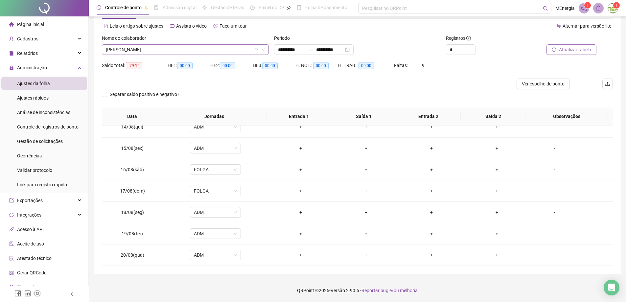
click at [266, 49] on div "[PERSON_NAME]" at bounding box center [185, 49] width 167 height 11
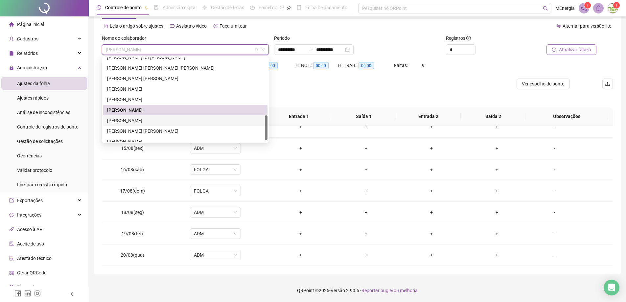
click at [161, 122] on div "[PERSON_NAME]" at bounding box center [185, 120] width 157 height 7
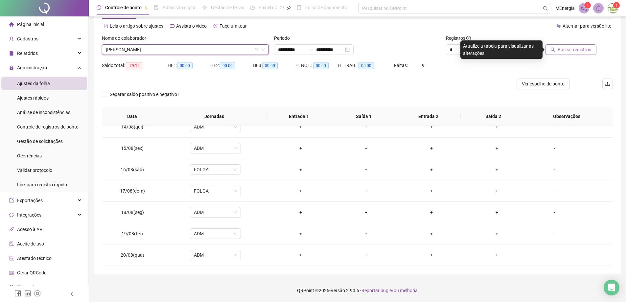
click at [557, 53] on button "Buscar registros" at bounding box center [571, 49] width 51 height 11
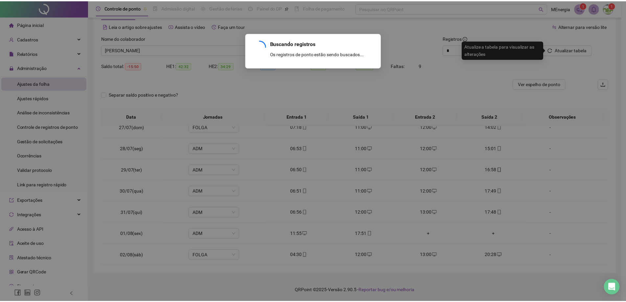
scroll to position [522, 0]
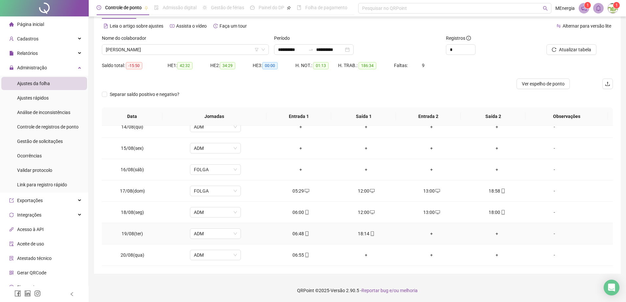
click at [430, 235] on div "+" at bounding box center [431, 233] width 55 height 7
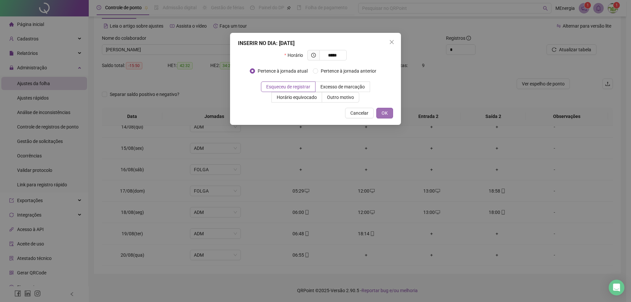
type input "*****"
click at [387, 116] on span "OK" at bounding box center [385, 113] width 6 height 7
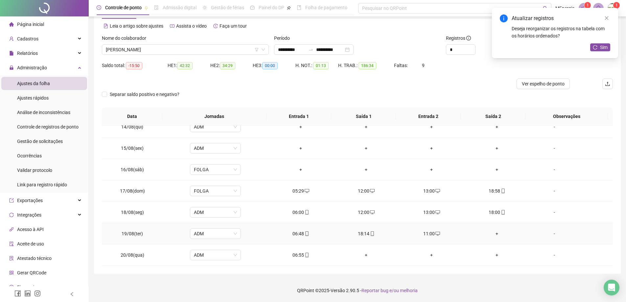
click at [493, 235] on div "+" at bounding box center [497, 233] width 55 height 7
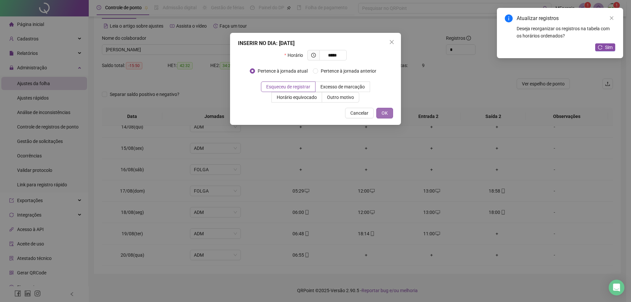
type input "*****"
click at [387, 112] on span "OK" at bounding box center [385, 113] width 6 height 7
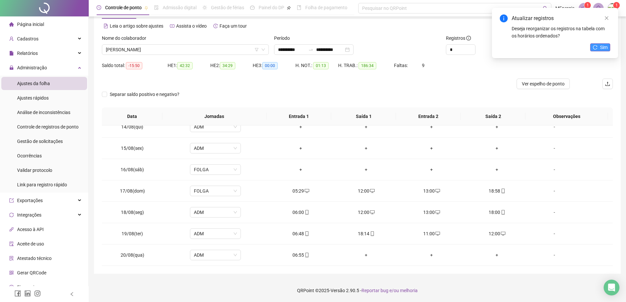
click at [599, 50] on button "Sim" at bounding box center [601, 47] width 20 height 8
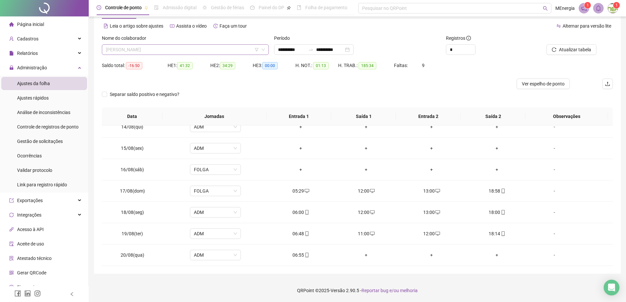
click at [267, 49] on div "[PERSON_NAME]" at bounding box center [185, 49] width 167 height 11
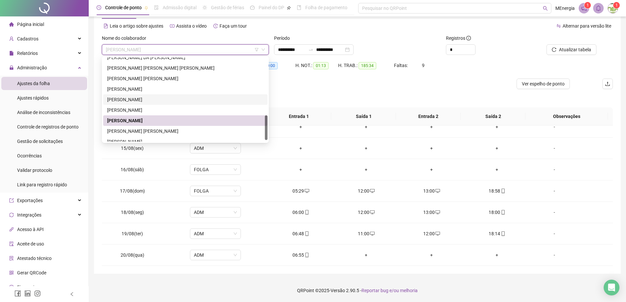
scroll to position [200, 0]
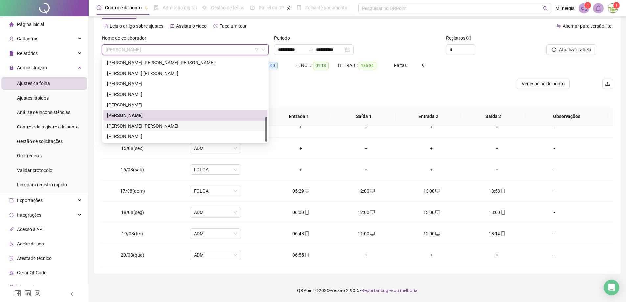
click at [167, 125] on div "[PERSON_NAME] [PERSON_NAME]" at bounding box center [185, 125] width 157 height 7
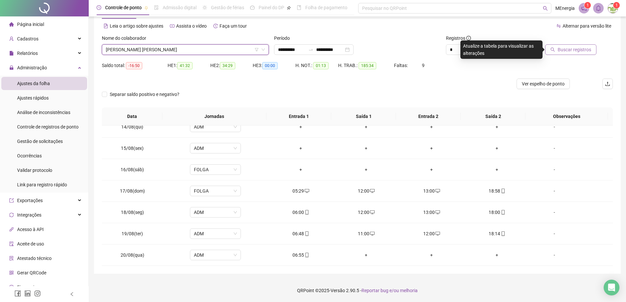
click at [581, 52] on span "Buscar registros" at bounding box center [575, 49] width 34 height 7
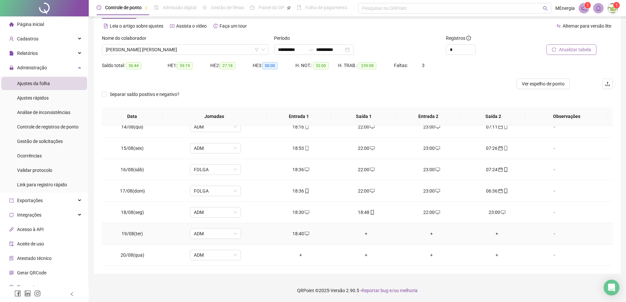
click at [363, 235] on div "+" at bounding box center [366, 233] width 55 height 7
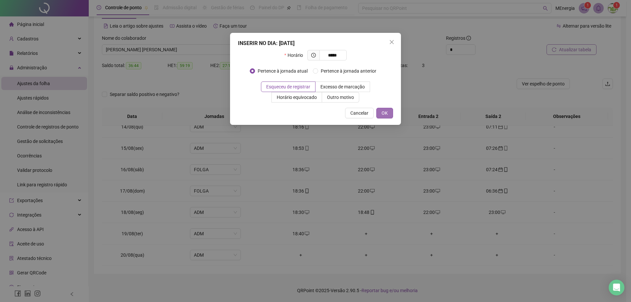
type input "*****"
click at [381, 116] on button "OK" at bounding box center [385, 113] width 17 height 11
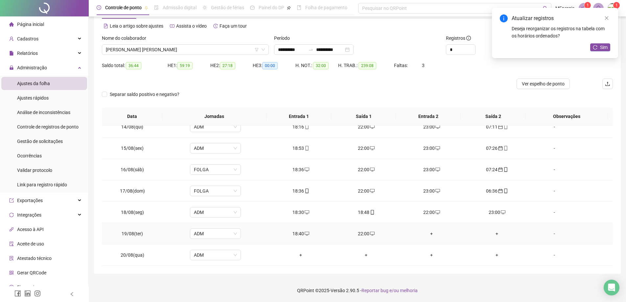
click at [430, 232] on div "+" at bounding box center [431, 233] width 55 height 7
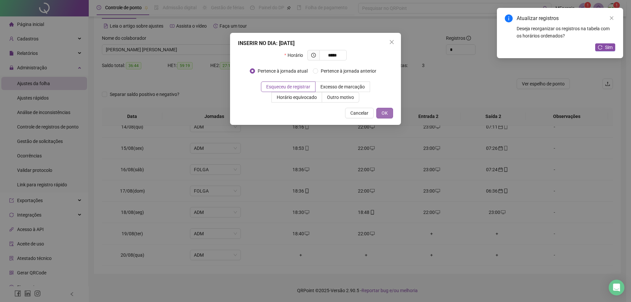
type input "*****"
click at [381, 112] on button "OK" at bounding box center [385, 113] width 17 height 11
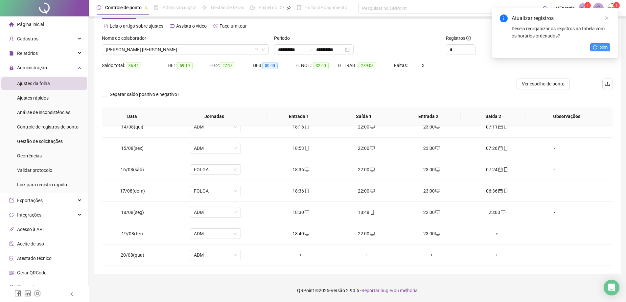
click at [597, 49] on icon "reload" at bounding box center [596, 47] width 4 height 4
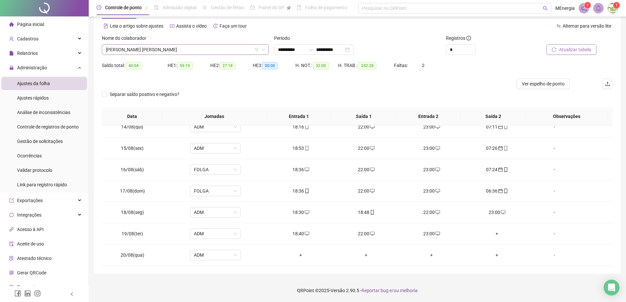
click at [268, 51] on div "[PERSON_NAME] [PERSON_NAME]" at bounding box center [185, 49] width 167 height 11
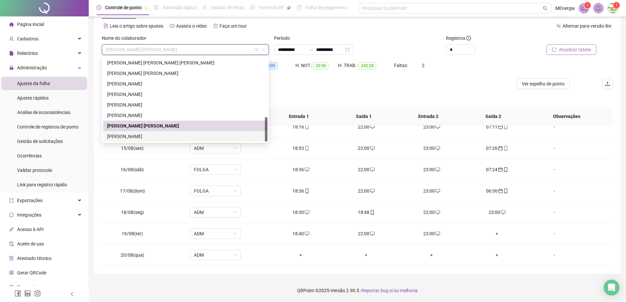
click at [177, 138] on div "[PERSON_NAME]" at bounding box center [185, 136] width 157 height 7
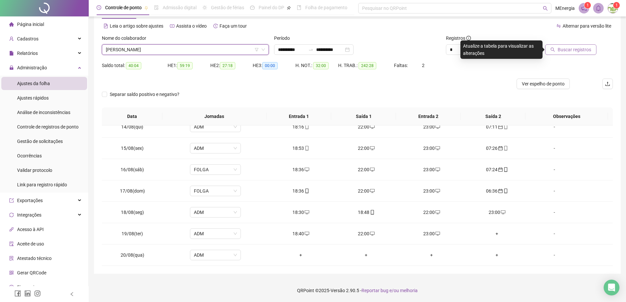
click at [566, 51] on span "Buscar registros" at bounding box center [575, 49] width 34 height 7
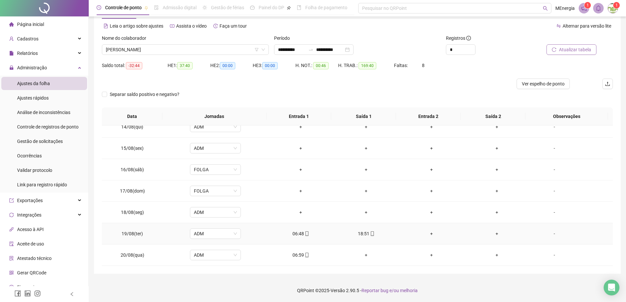
click at [427, 232] on div "+" at bounding box center [431, 233] width 55 height 7
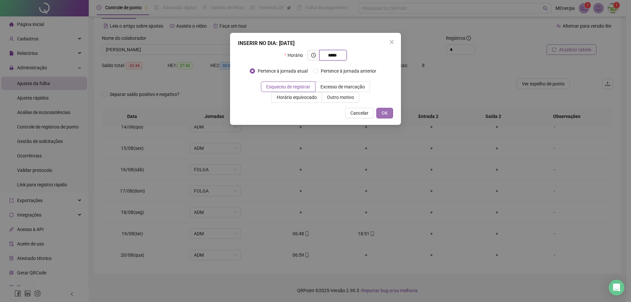
type input "*****"
click at [386, 113] on span "OK" at bounding box center [385, 113] width 6 height 7
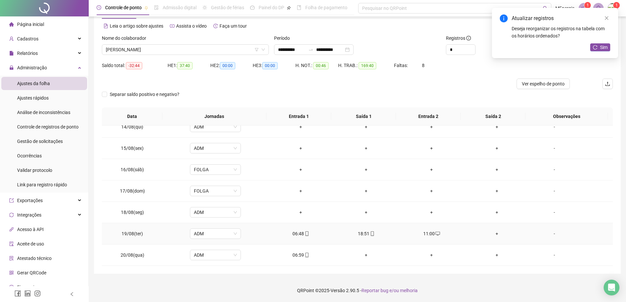
click at [492, 235] on div "+" at bounding box center [497, 233] width 55 height 7
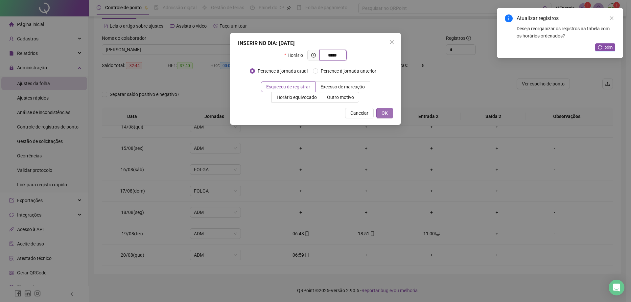
type input "*****"
click at [384, 116] on span "OK" at bounding box center [385, 113] width 6 height 7
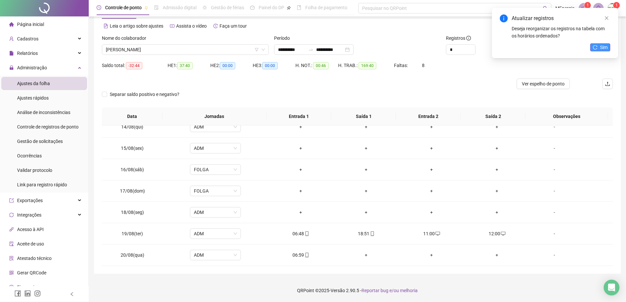
click at [595, 50] on button "Sim" at bounding box center [601, 47] width 20 height 8
